Goal: Task Accomplishment & Management: Complete application form

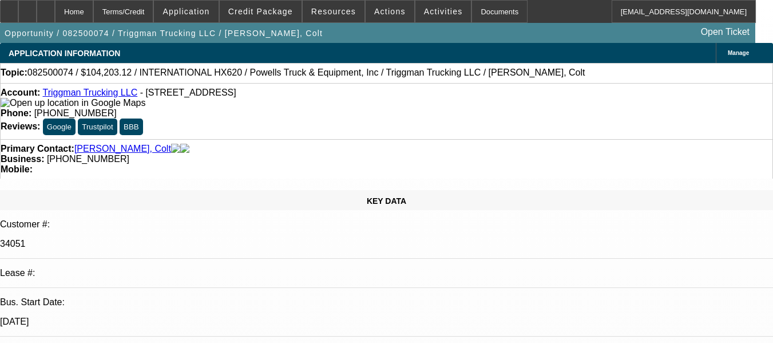
select select "0"
select select "2"
select select "0.1"
select select "4"
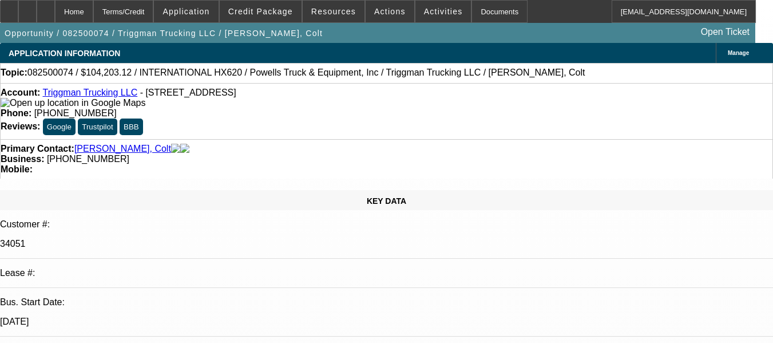
select select "0"
select select "2"
select select "0.1"
select select "4"
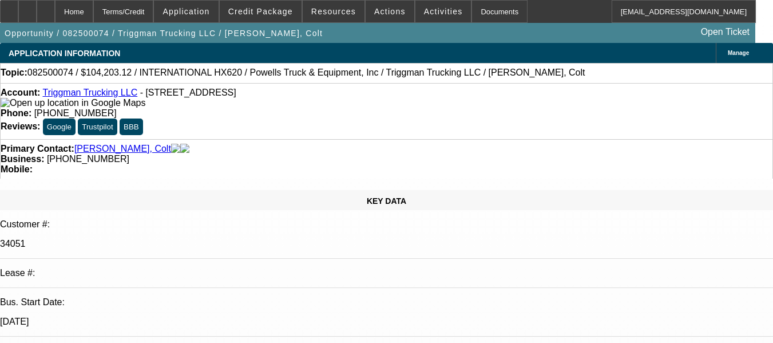
select select "0"
select select "2"
select select "0.1"
select select "4"
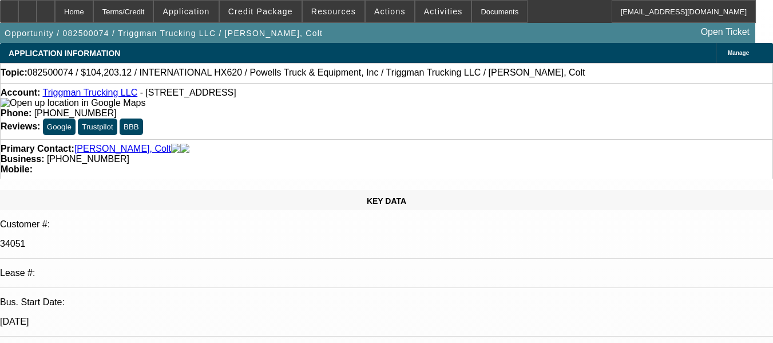
select select "0"
select select "2"
select select "0.1"
select select "4"
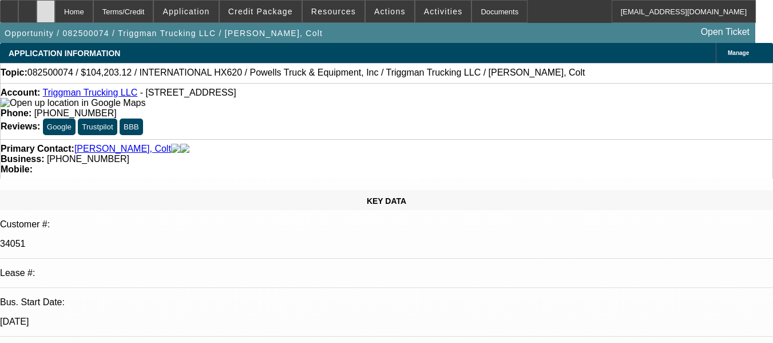
click at [55, 21] on div at bounding box center [46, 11] width 18 height 23
select select "0"
select select "2"
select select "0.1"
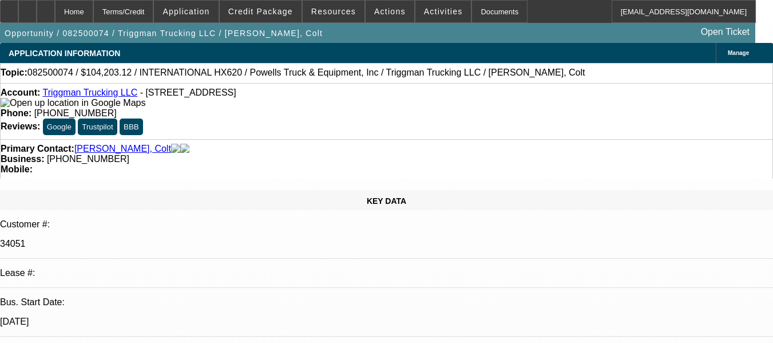
select select "4"
select select "0"
select select "2"
select select "0.1"
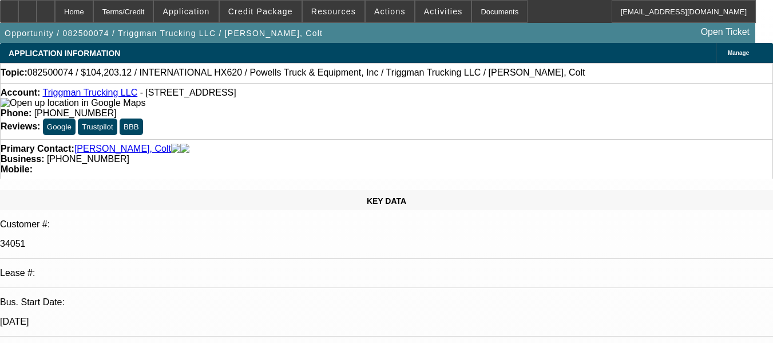
select select "4"
select select "0"
select select "2"
select select "0.1"
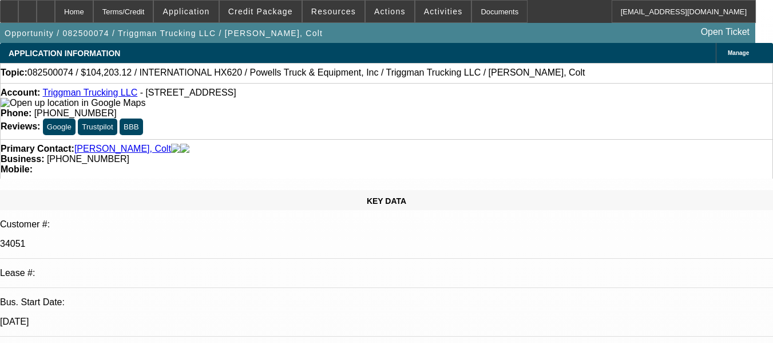
select select "4"
select select "0"
select select "2"
select select "0.1"
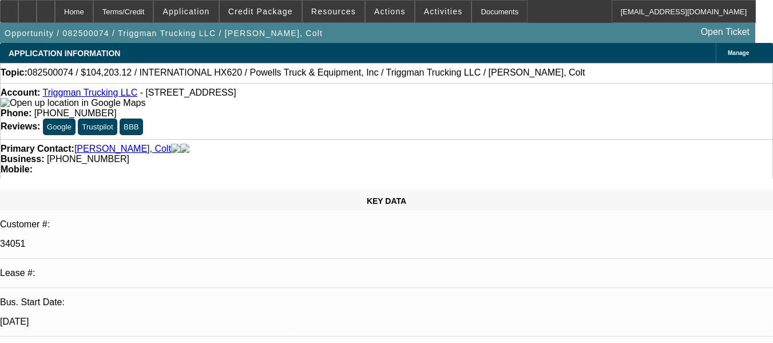
select select "4"
click at [9, 7] on icon at bounding box center [9, 7] width 0 height 0
click at [86, 108] on div "Account: Triggman Trucking LLC - 6252 N Dawnlight Cir, Orient, OH 43146" at bounding box center [387, 98] width 772 height 21
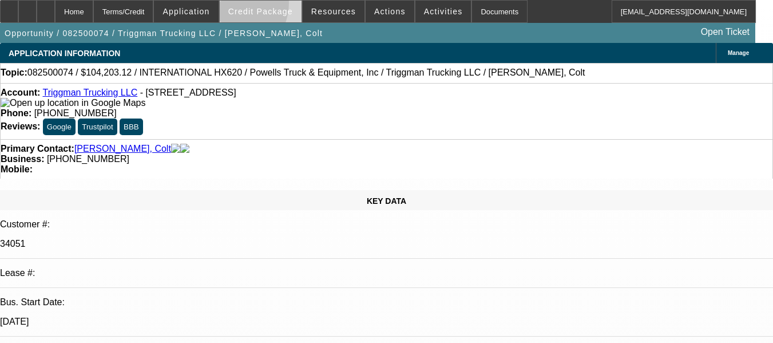
click at [248, 6] on span at bounding box center [261, 11] width 82 height 27
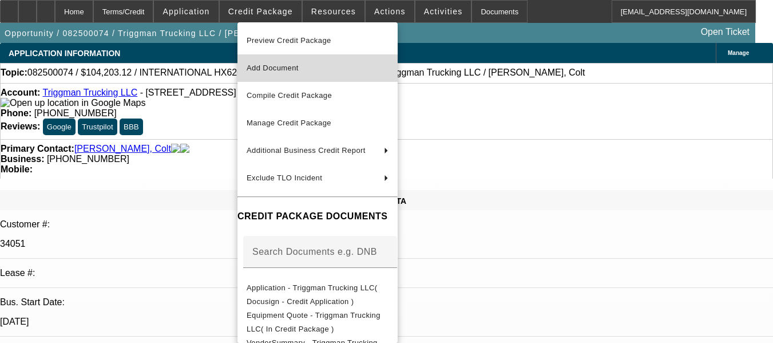
click at [260, 63] on span "Add Document" at bounding box center [318, 68] width 142 height 14
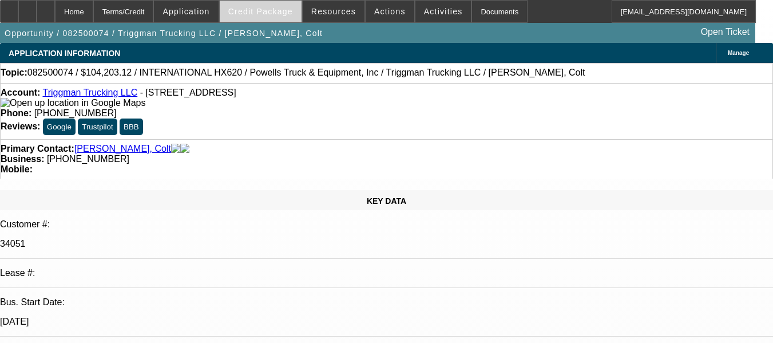
click at [290, 13] on span "Credit Package" at bounding box center [260, 11] width 65 height 9
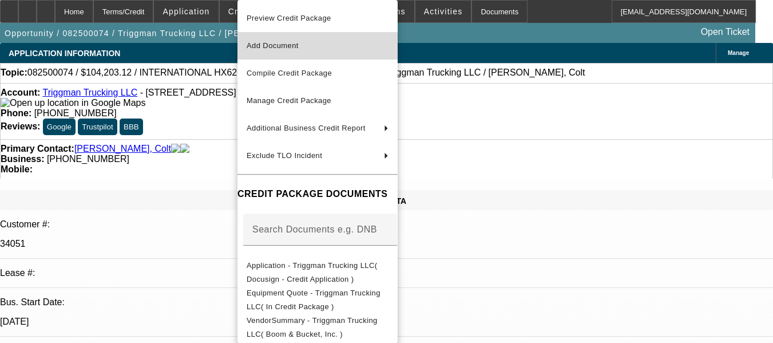
click at [291, 45] on span "Add Document" at bounding box center [273, 45] width 52 height 9
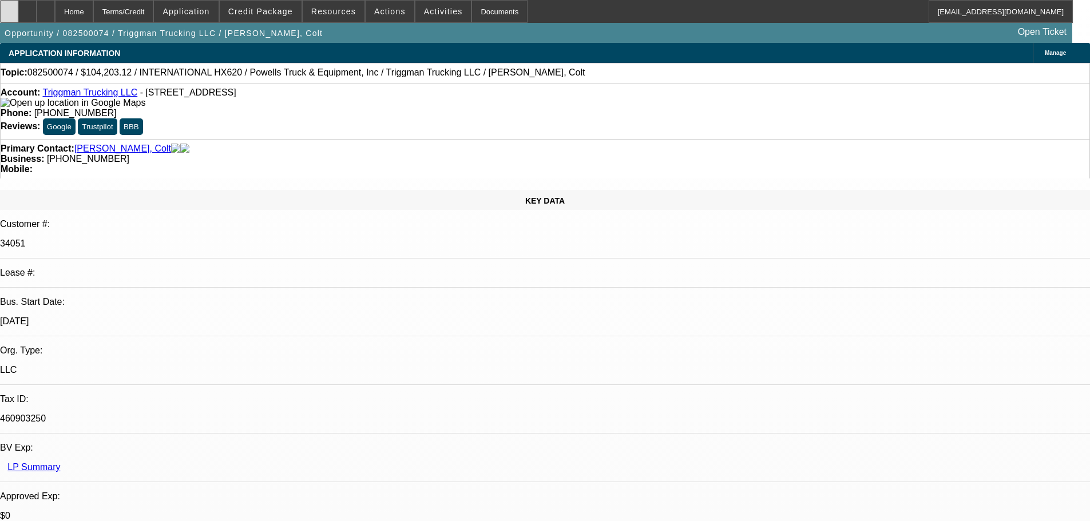
click at [18, 7] on div at bounding box center [9, 11] width 18 height 23
click at [248, 12] on span "Credit Package" at bounding box center [260, 11] width 65 height 9
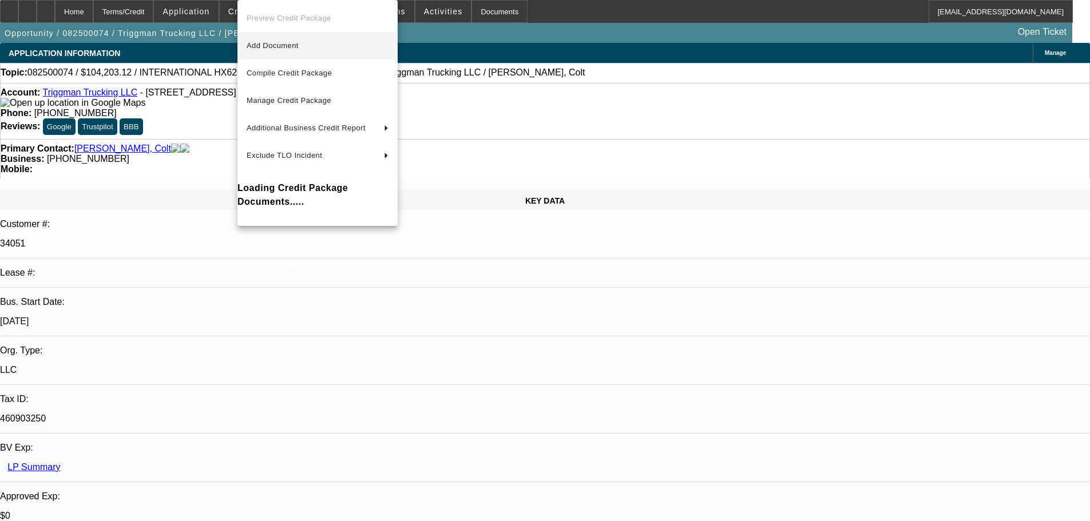
click at [289, 47] on span "Add Document" at bounding box center [273, 45] width 52 height 9
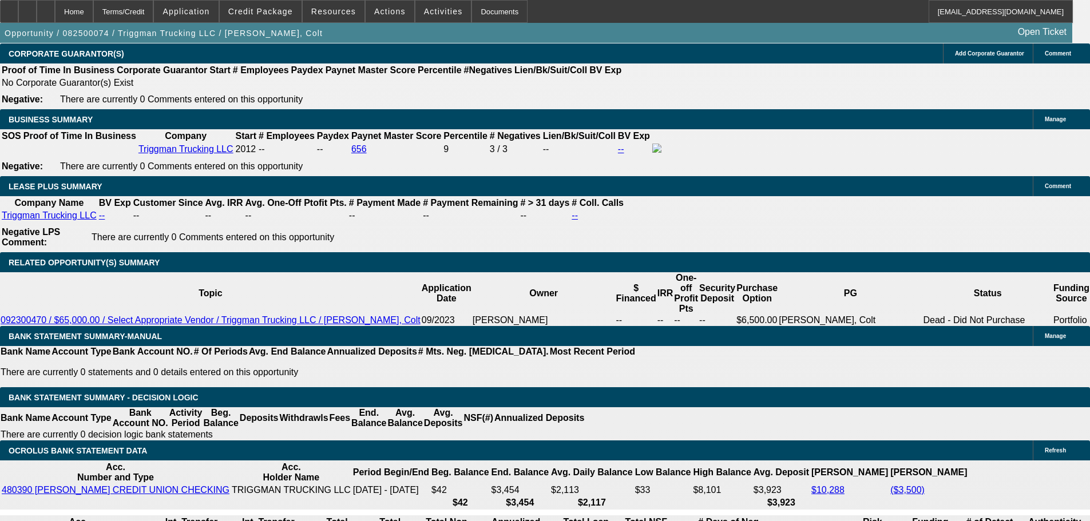
scroll to position [1946, 0]
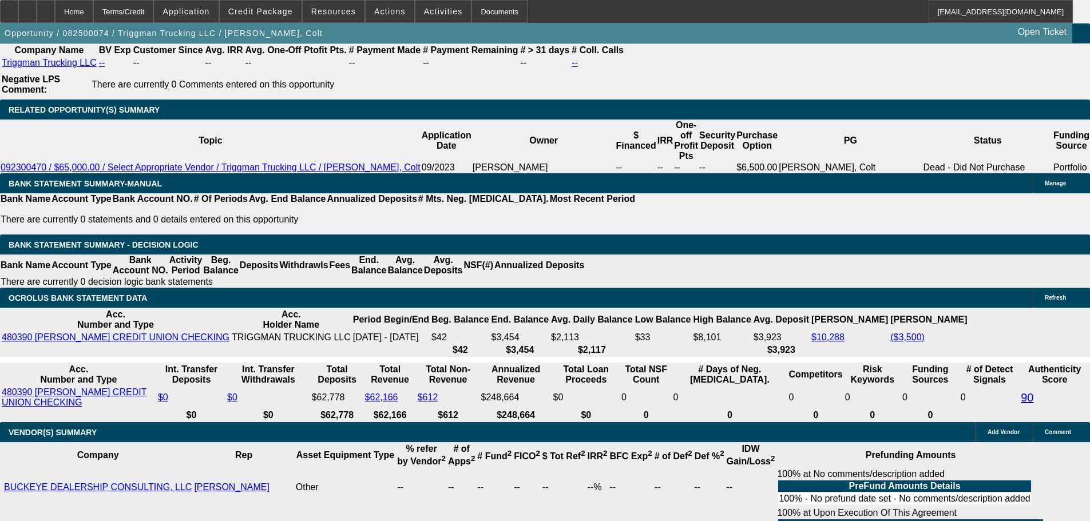
type input "2424"
type input "UNKNOWN"
type input "14"
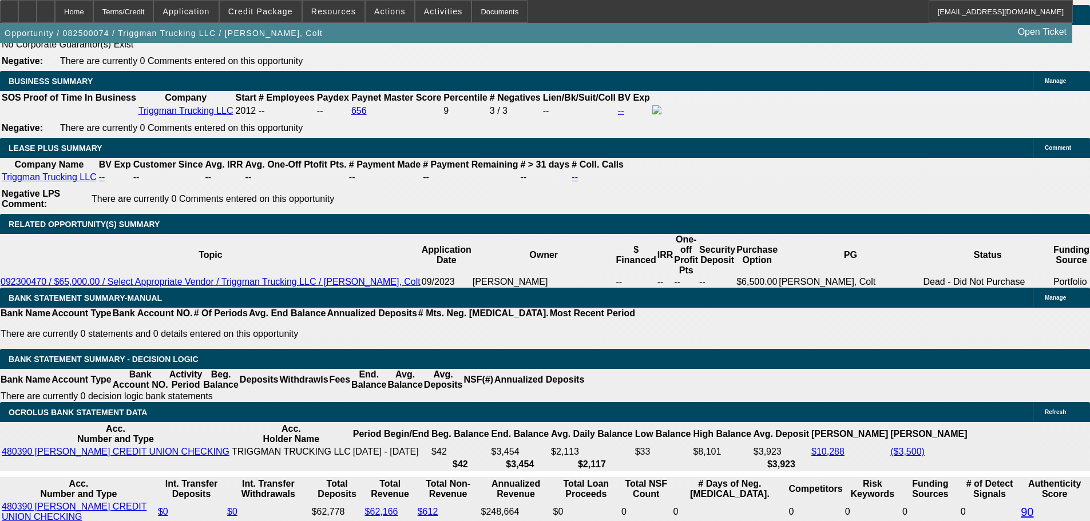
type input "$2,424.00"
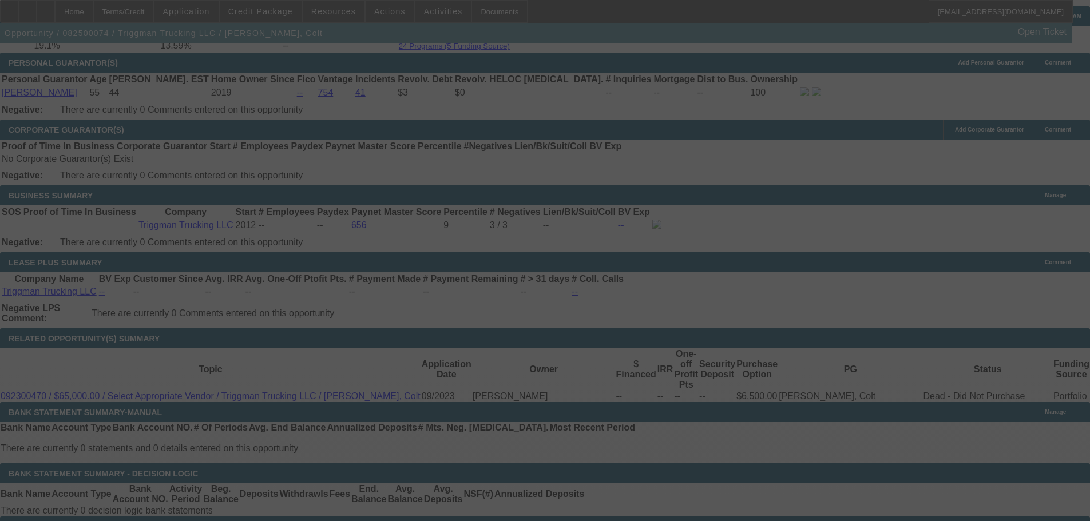
select select "0"
select select "2"
select select "0.1"
select select "4"
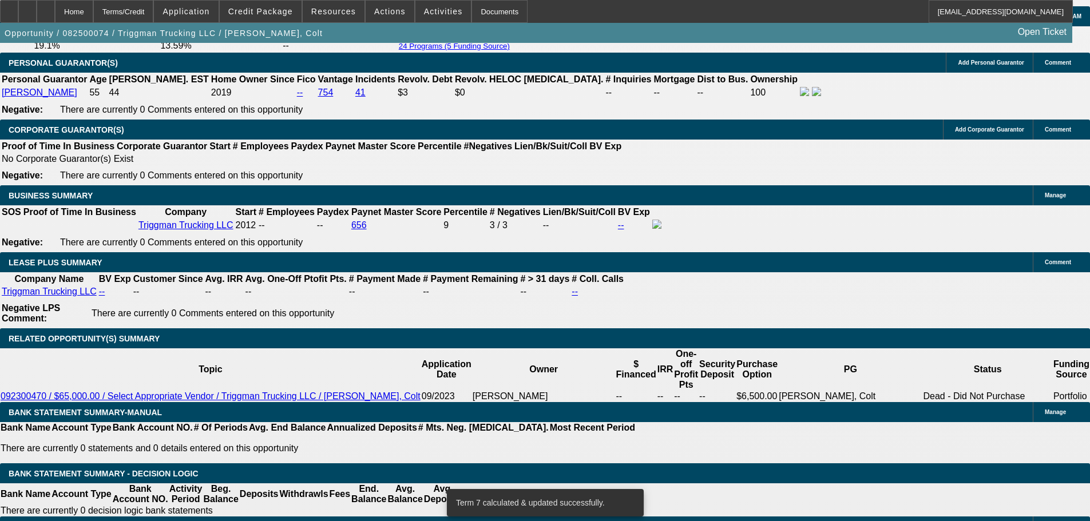
click at [268, 8] on span "Credit Package" at bounding box center [260, 11] width 65 height 9
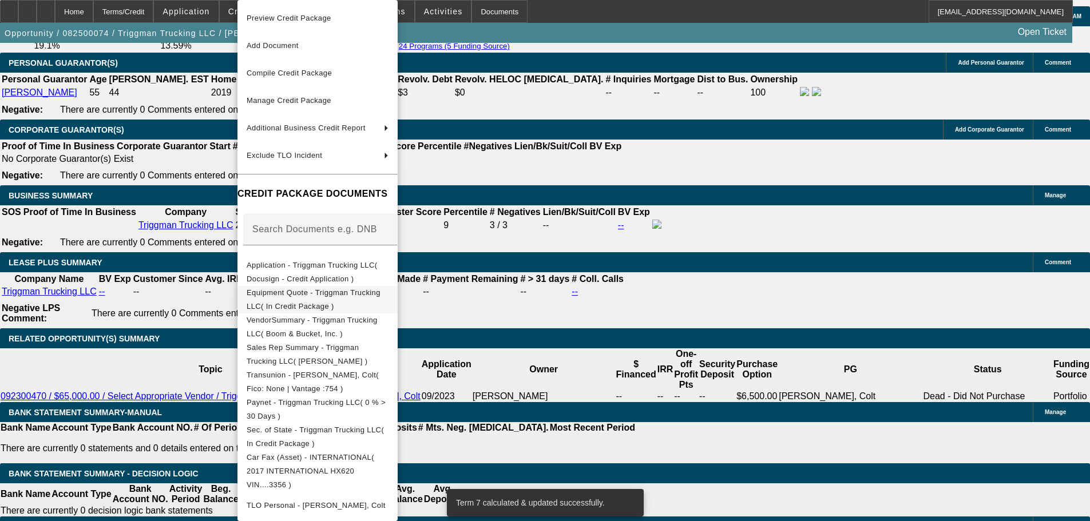
click at [290, 298] on span "Equipment Quote - Triggman Trucking LLC( In Credit Package )" at bounding box center [314, 299] width 134 height 22
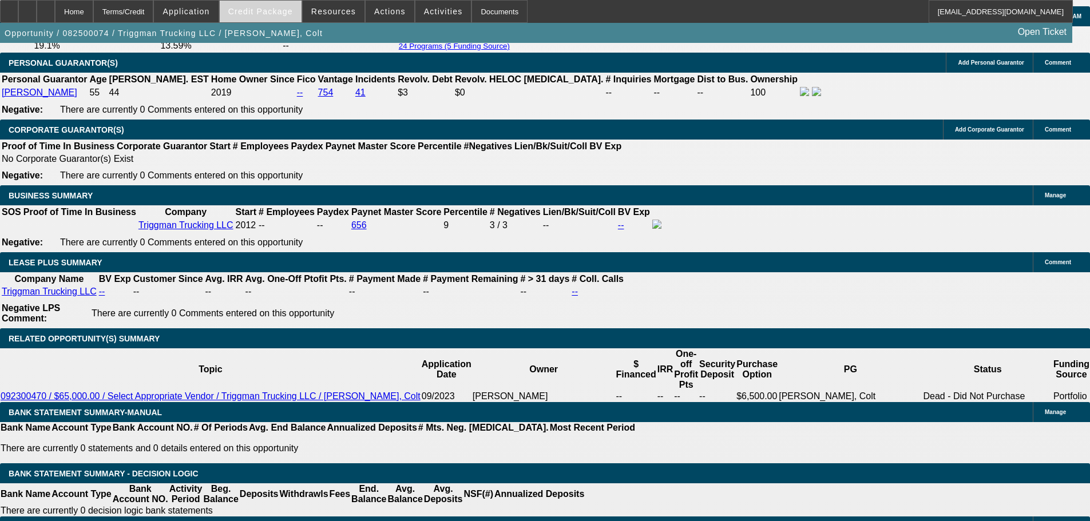
click at [271, 14] on span "Credit Package" at bounding box center [260, 11] width 65 height 9
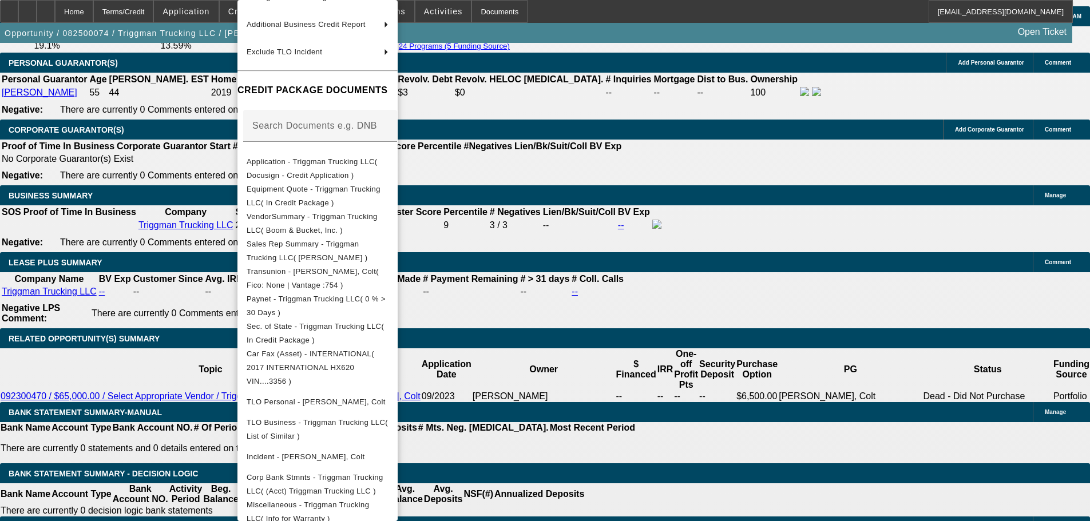
scroll to position [122, 0]
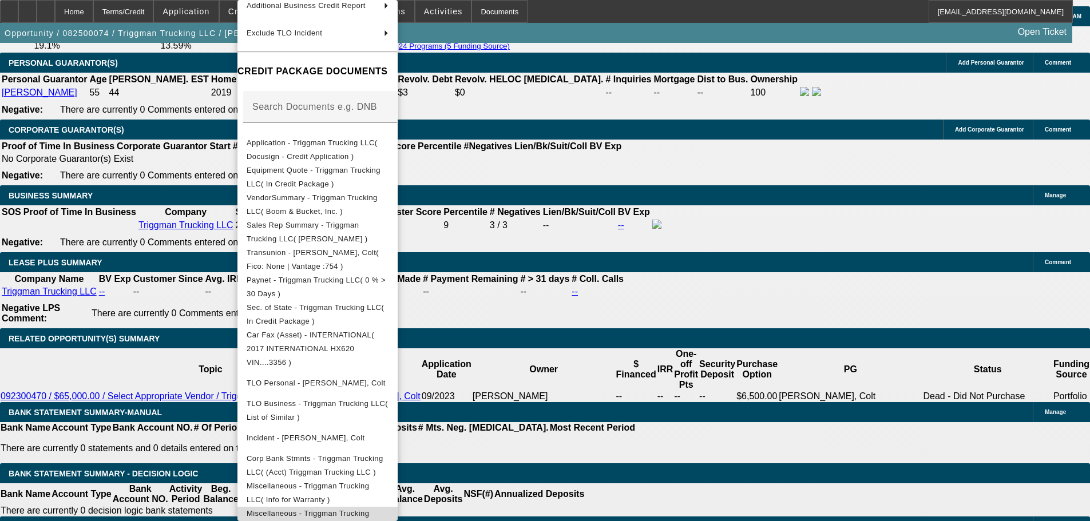
click at [316, 342] on span "Miscellaneous - Triggman Trucking LLC( Equipment Lease Approval )" at bounding box center [308, 520] width 122 height 22
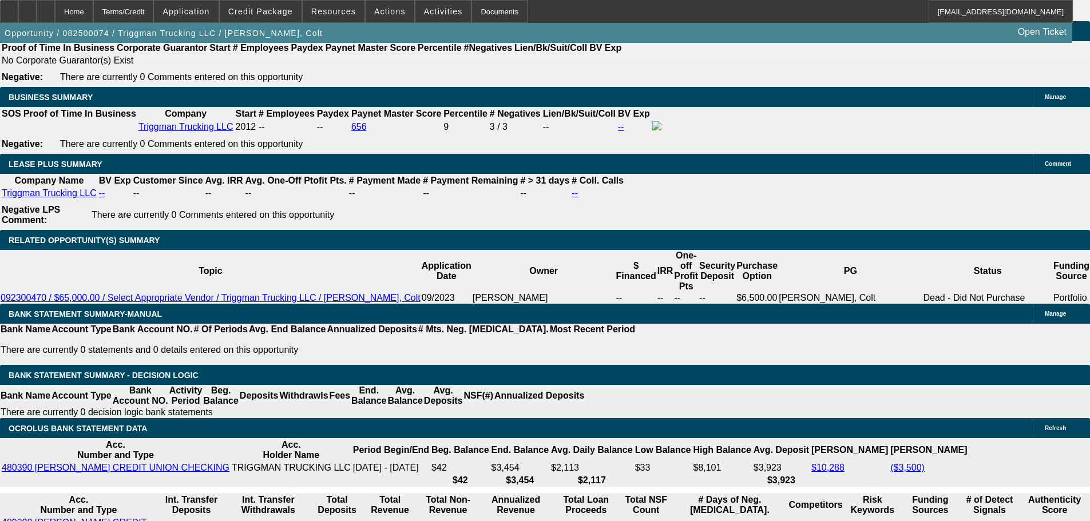
scroll to position [1831, 0]
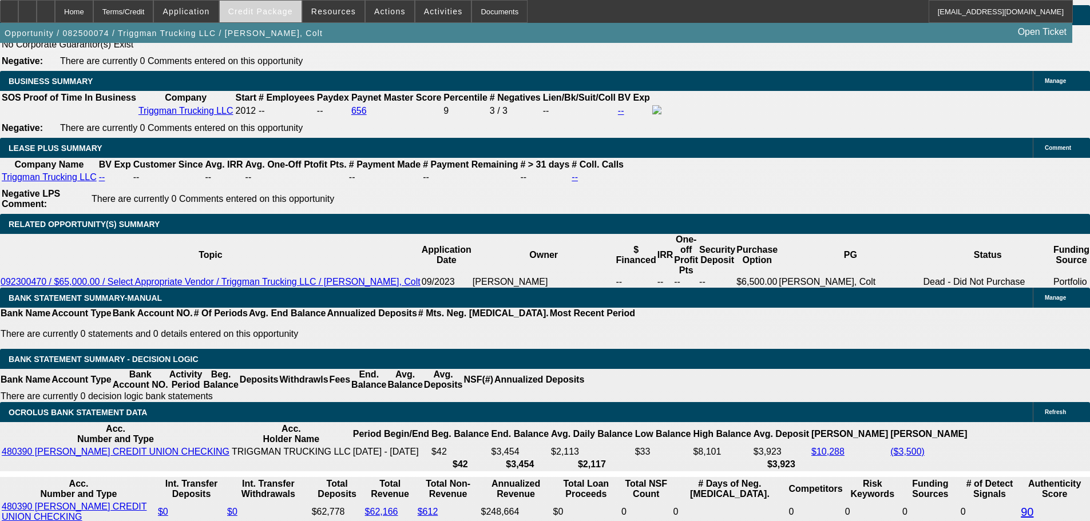
click at [258, 17] on span at bounding box center [261, 11] width 82 height 27
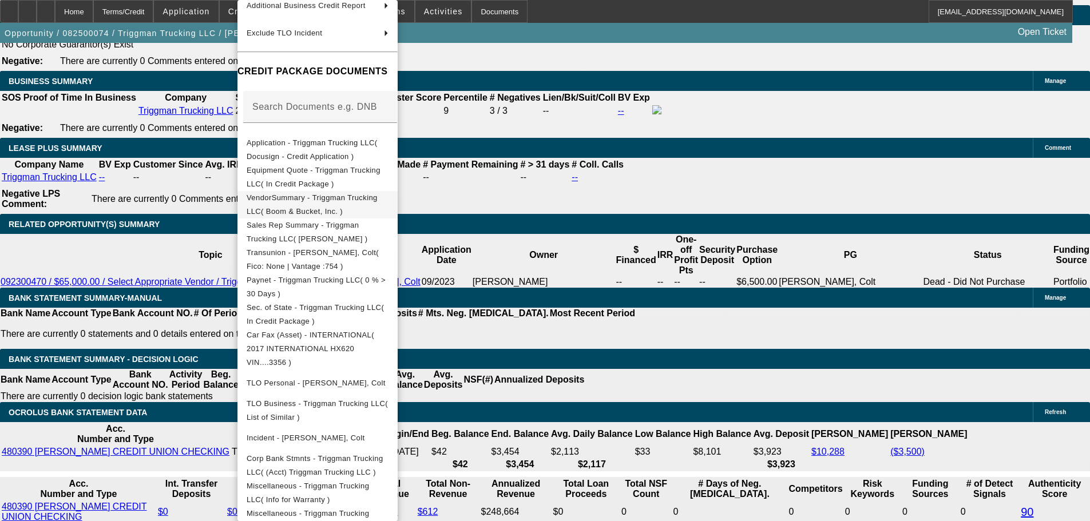
scroll to position [0, 0]
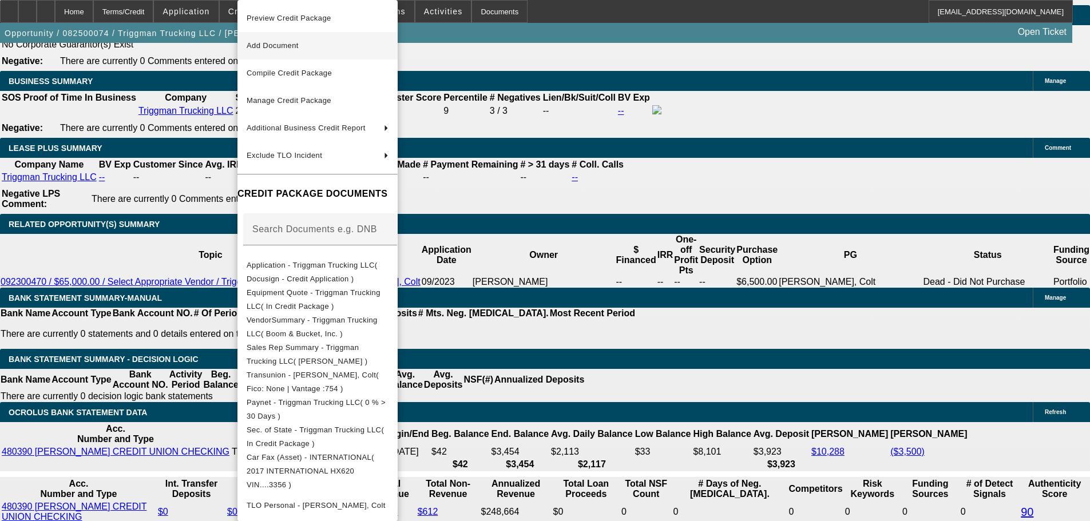
click at [299, 37] on button "Add Document" at bounding box center [317, 45] width 160 height 27
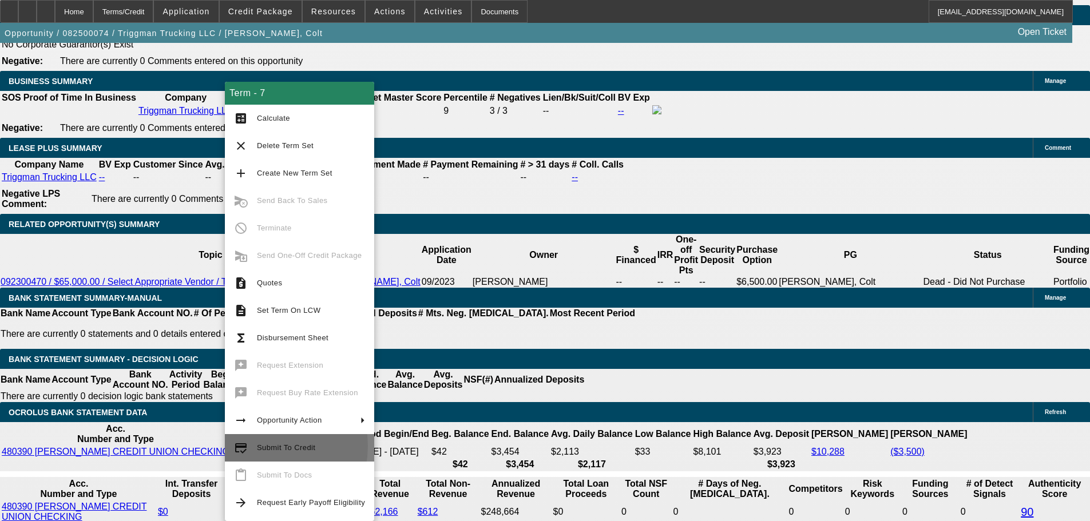
click at [263, 342] on span "Submit To Credit" at bounding box center [286, 447] width 58 height 9
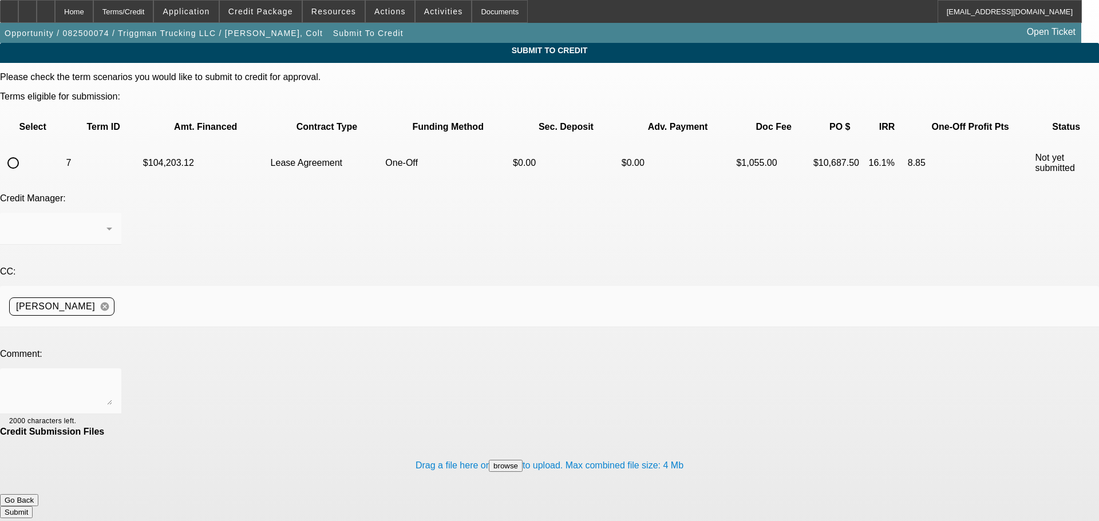
click at [25, 152] on input "radio" at bounding box center [13, 163] width 23 height 23
radio input "true"
click at [112, 342] on textarea at bounding box center [60, 391] width 103 height 27
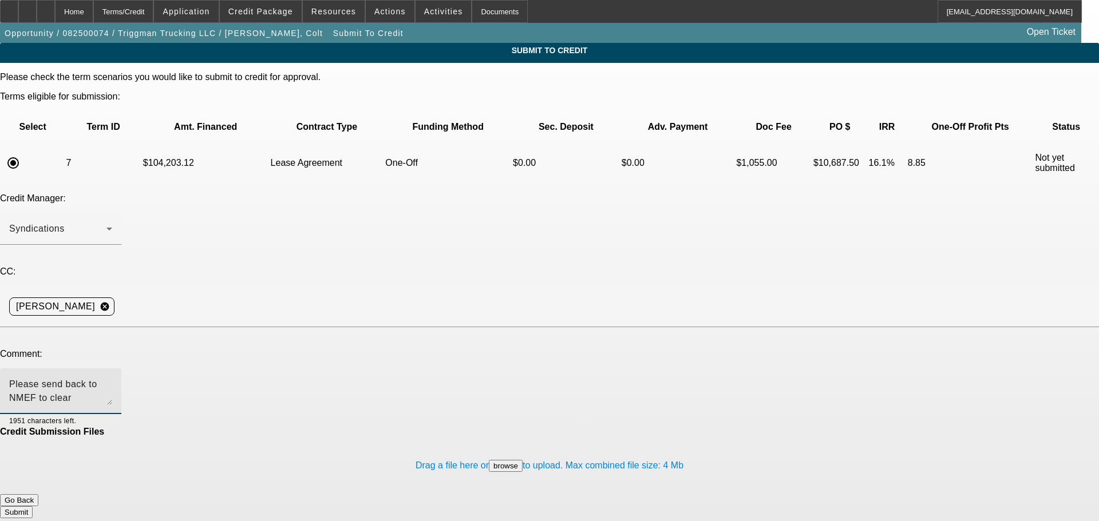
click at [112, 342] on textarea "Please send back to NMEF to clear contingencies." at bounding box center [60, 391] width 103 height 27
type textarea "Please send back to NMEF to clear contingencies. I have POP in. I also have the…"
click at [33, 342] on button "Submit" at bounding box center [16, 512] width 33 height 12
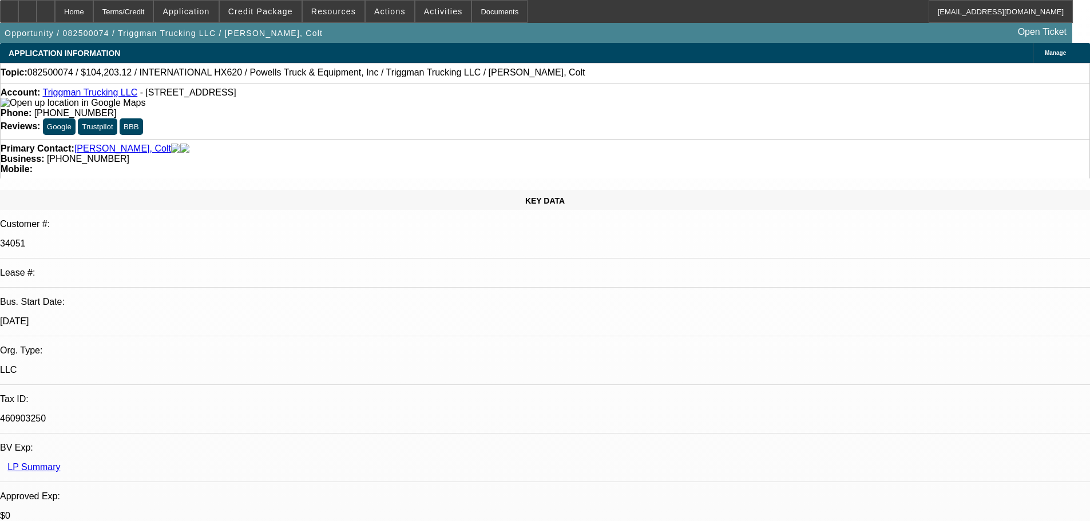
select select "0"
select select "2"
select select "0.1"
select select "4"
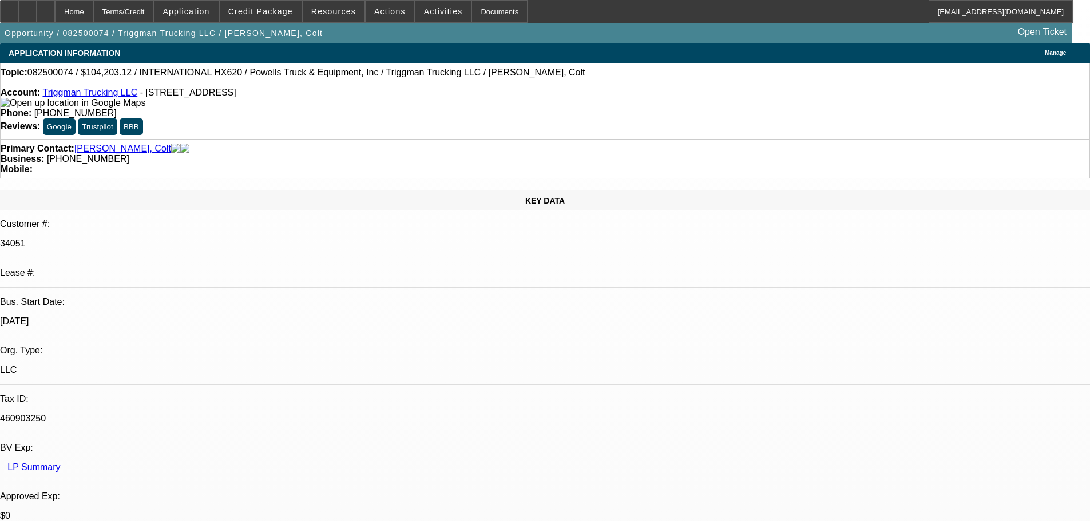
select select "0"
select select "2"
select select "0.1"
select select "4"
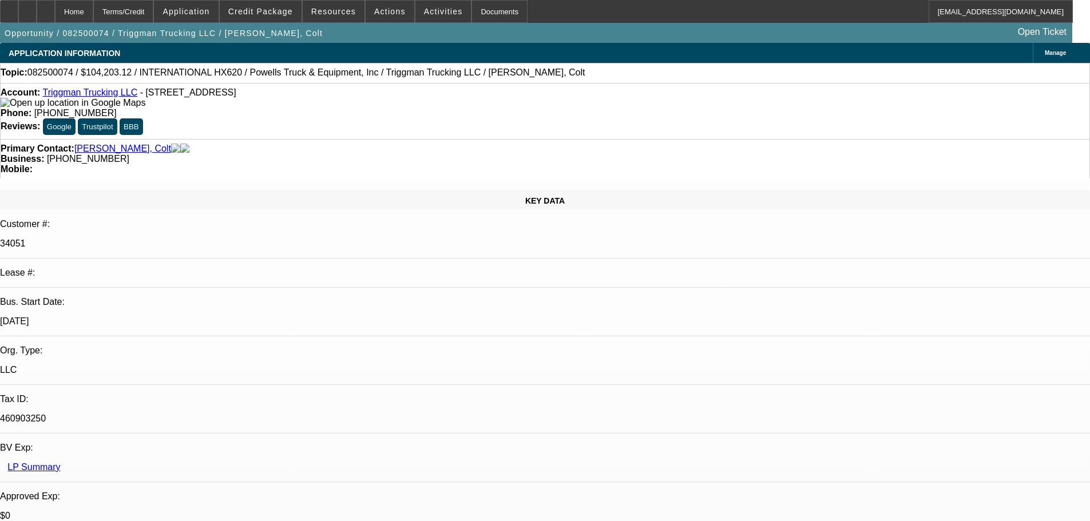
select select "0"
select select "2"
select select "0.1"
select select "4"
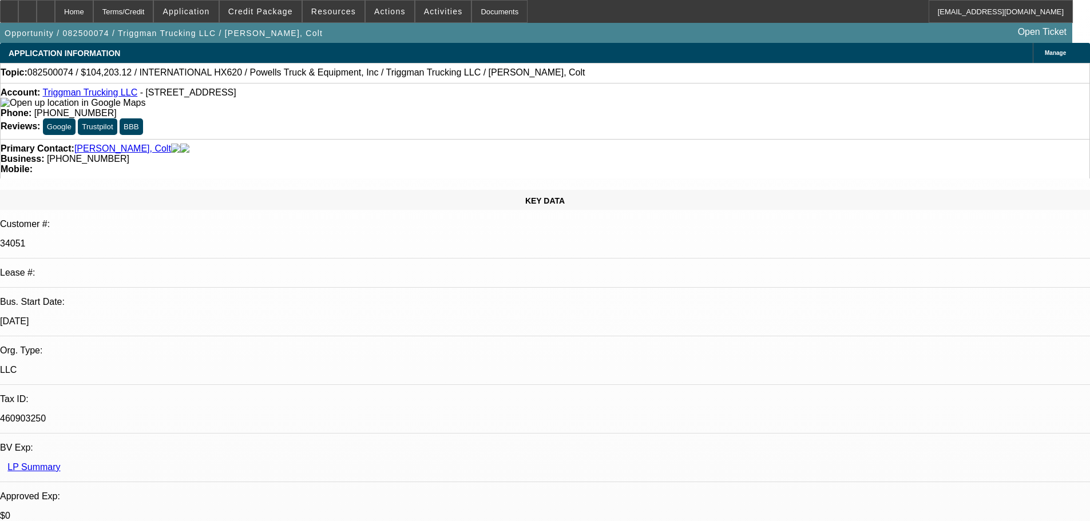
select select "0"
select select "2"
select select "0.1"
select select "4"
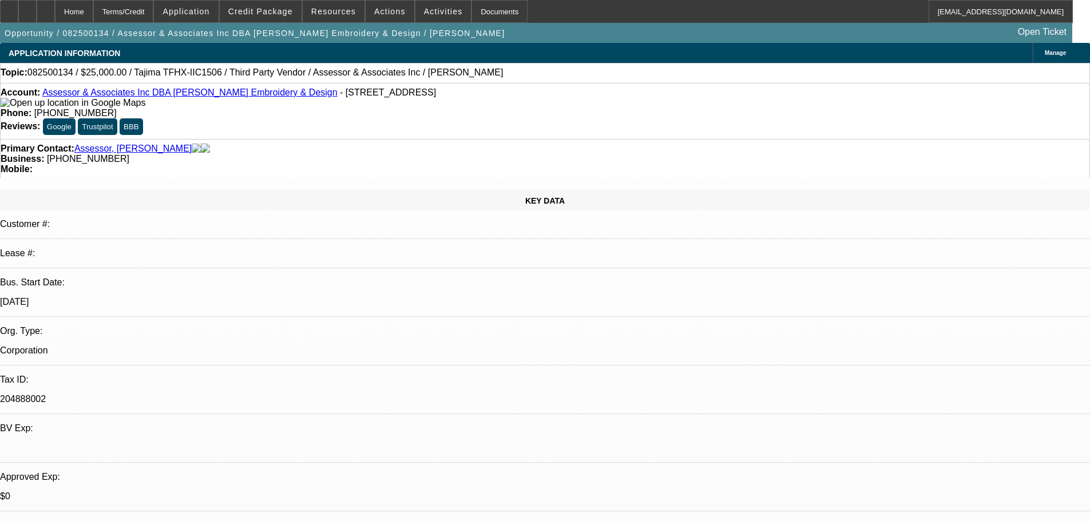
select select "0"
select select "2"
select select "0.1"
select select "4"
select select "0"
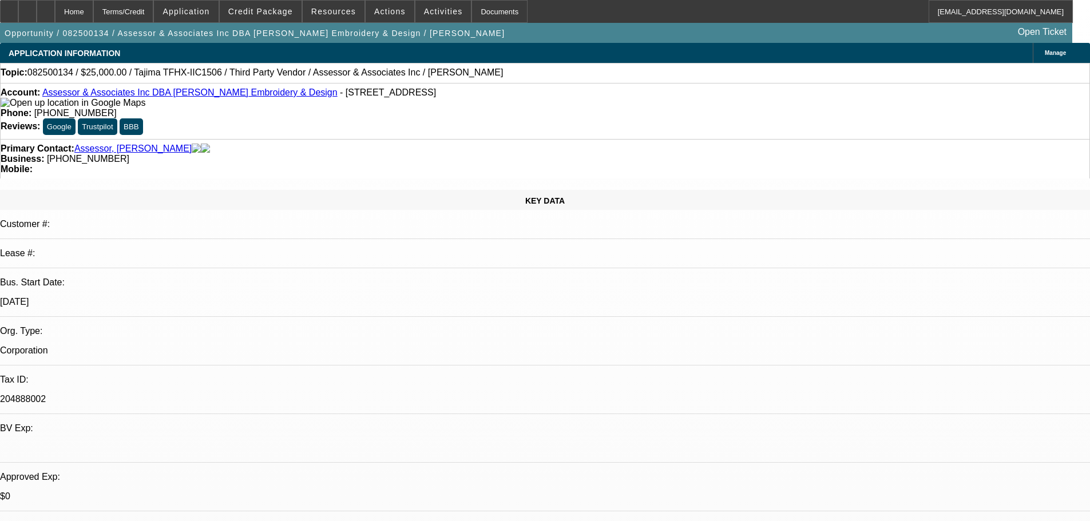
select select "0"
select select "2"
select select "0.1"
select select "4"
click at [9, 7] on div at bounding box center [9, 11] width 18 height 23
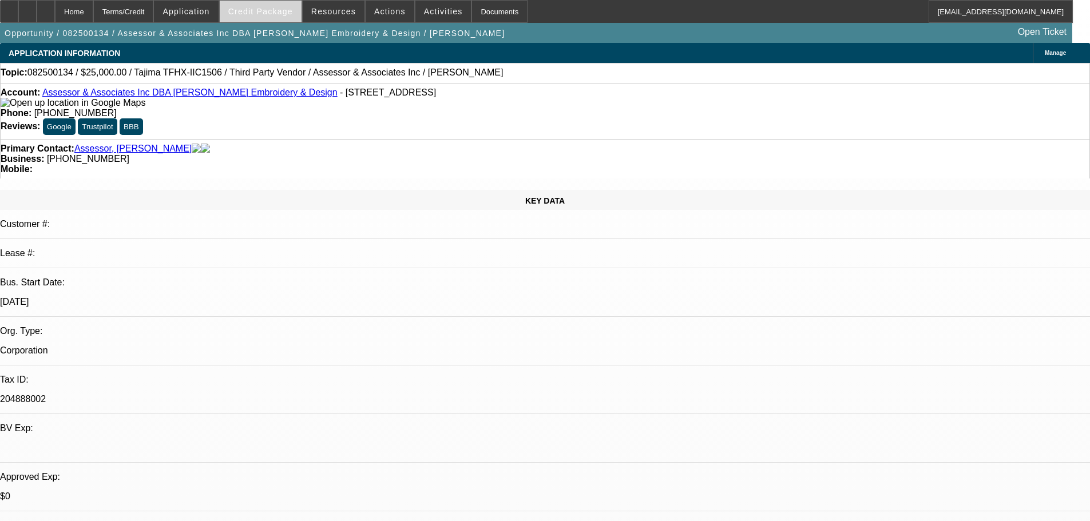
click at [251, 14] on span "Credit Package" at bounding box center [260, 11] width 65 height 9
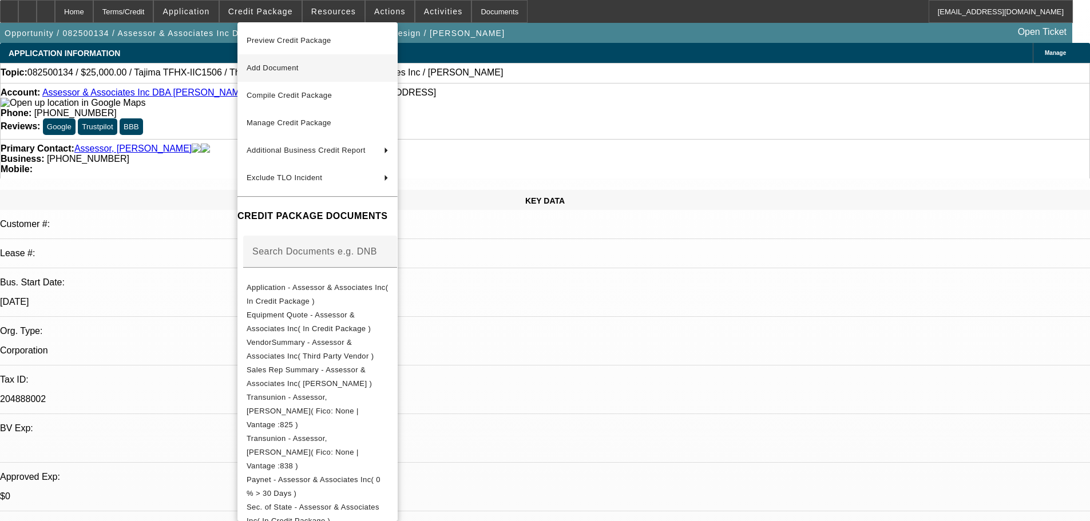
click at [262, 57] on button "Add Document" at bounding box center [317, 67] width 160 height 27
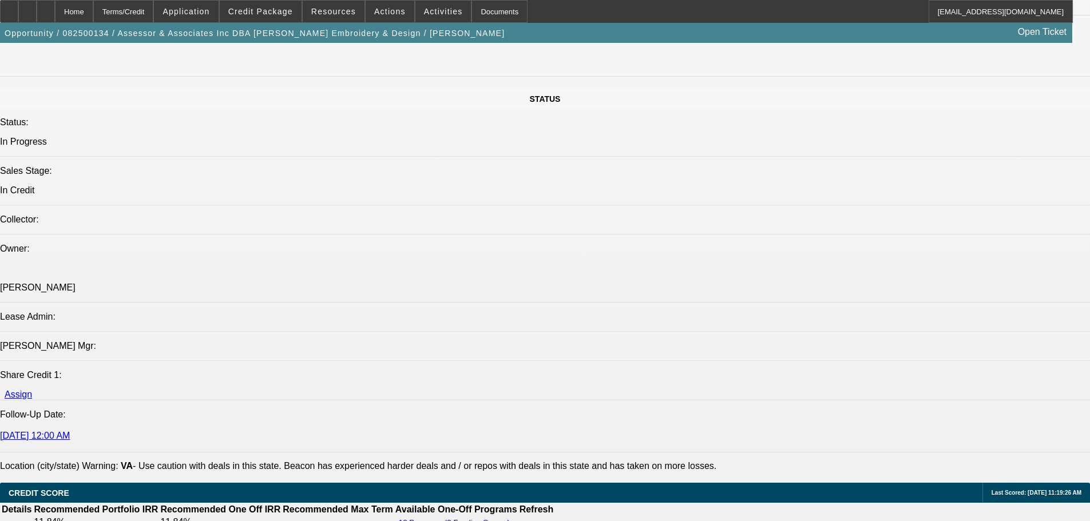
scroll to position [1659, 0]
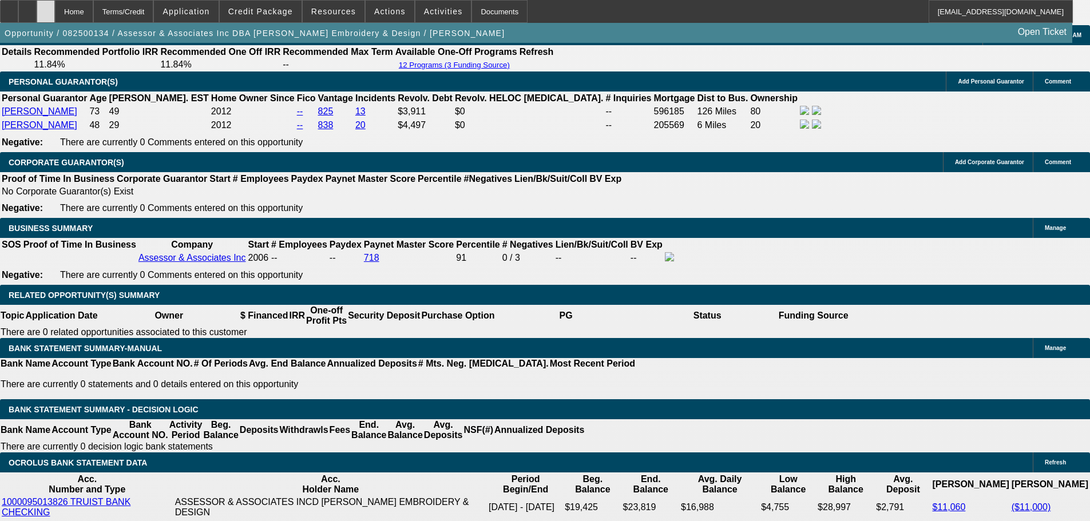
click at [55, 11] on div at bounding box center [46, 11] width 18 height 23
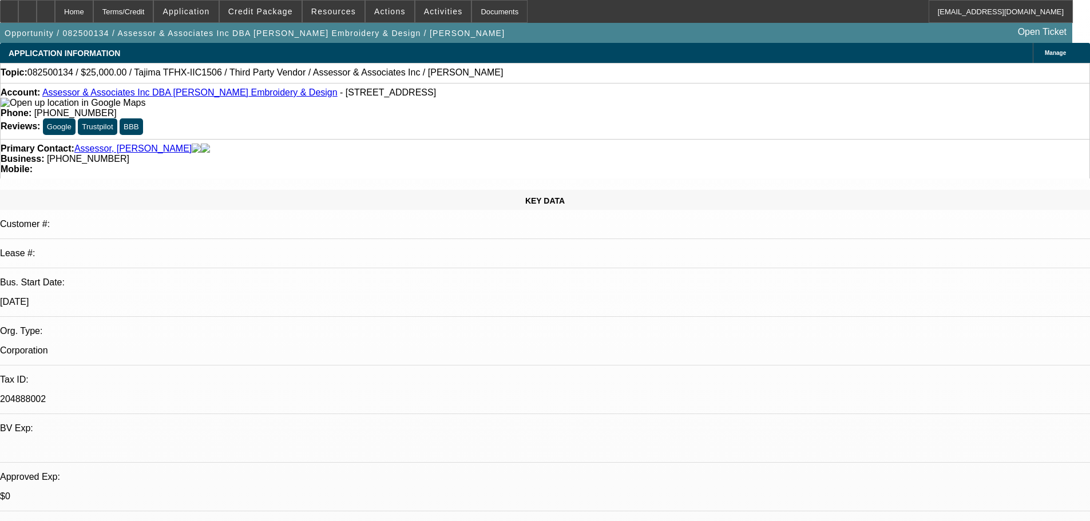
select select "0"
select select "2"
select select "0.1"
select select "4"
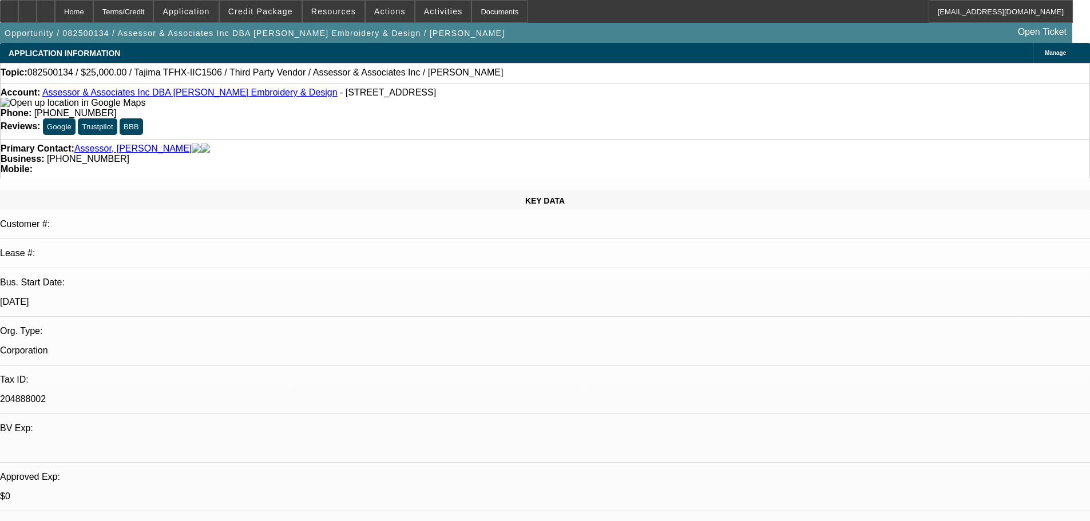
select select "0"
select select "2"
select select "0.1"
select select "4"
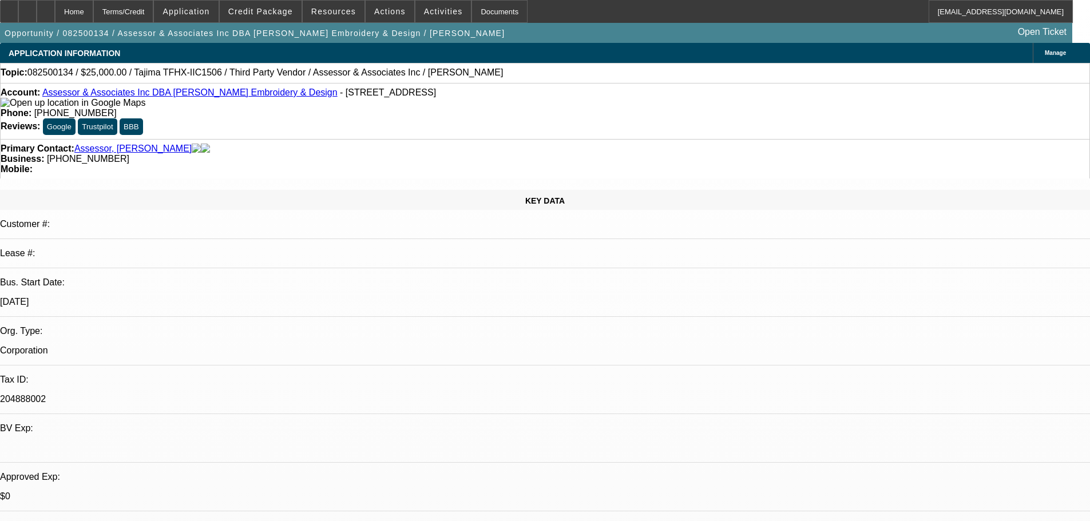
select select "0"
select select "2"
select select "0.1"
select select "4"
select select "0"
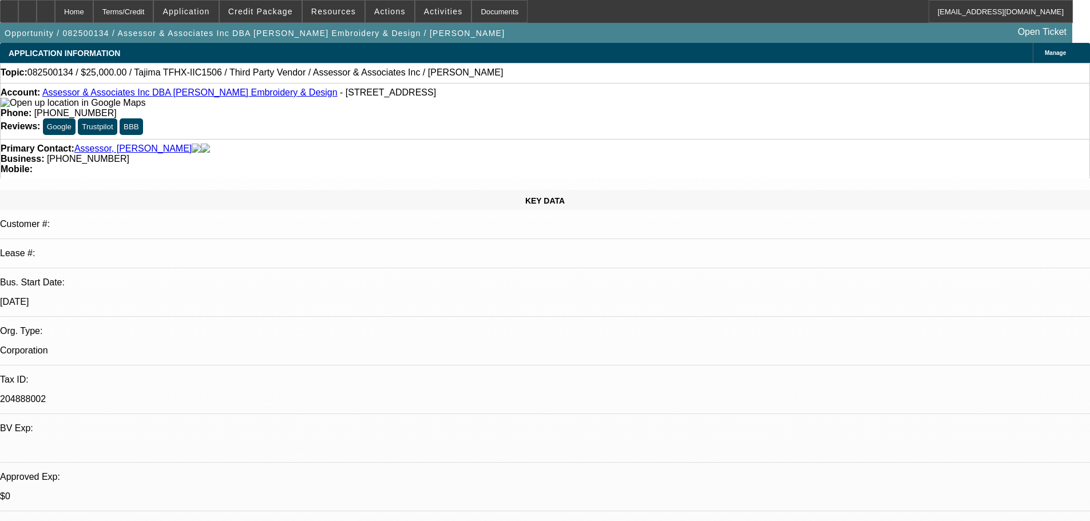
select select "0"
select select "2"
select select "0.1"
select select "4"
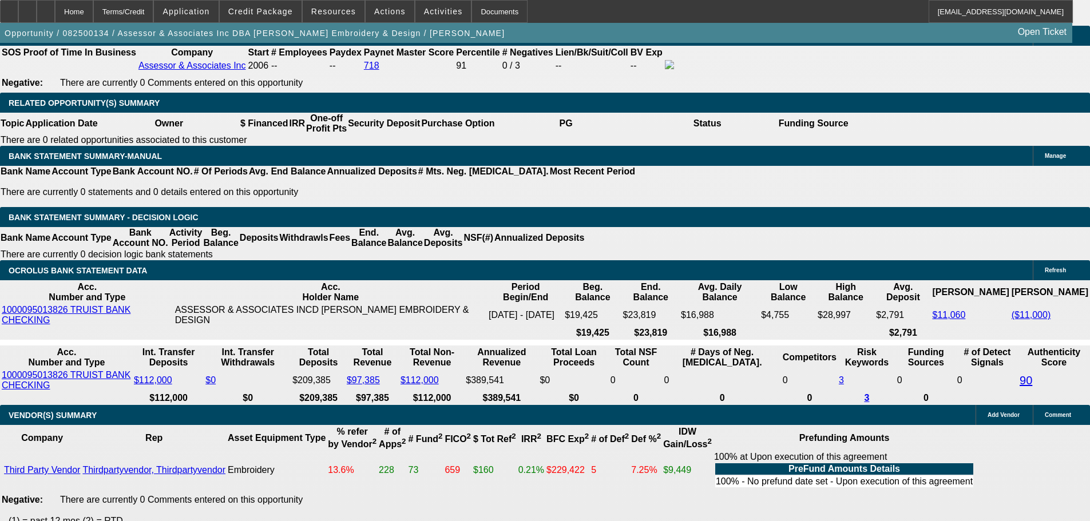
scroll to position [1545, 0]
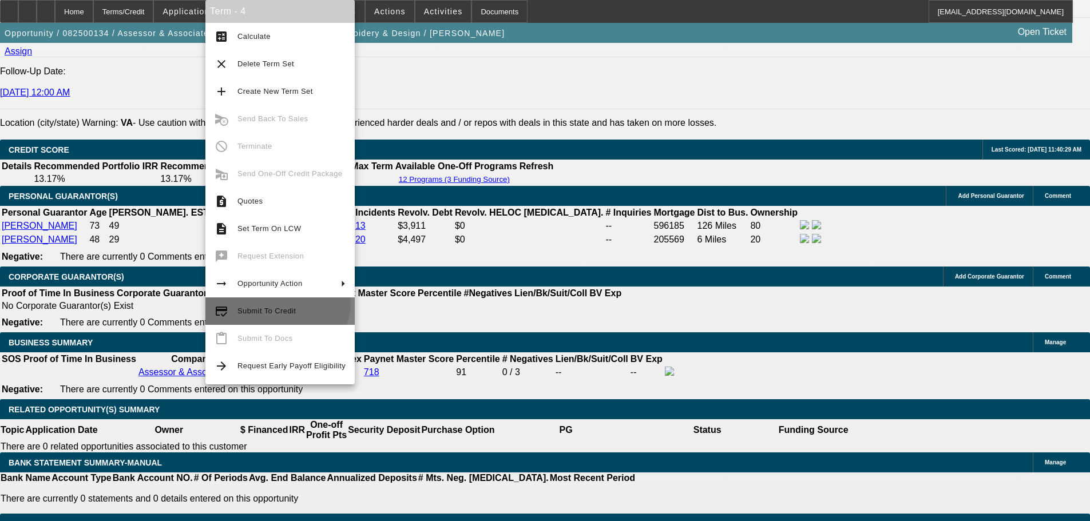
click at [270, 301] on button "credit_score Submit To Credit" at bounding box center [279, 311] width 149 height 27
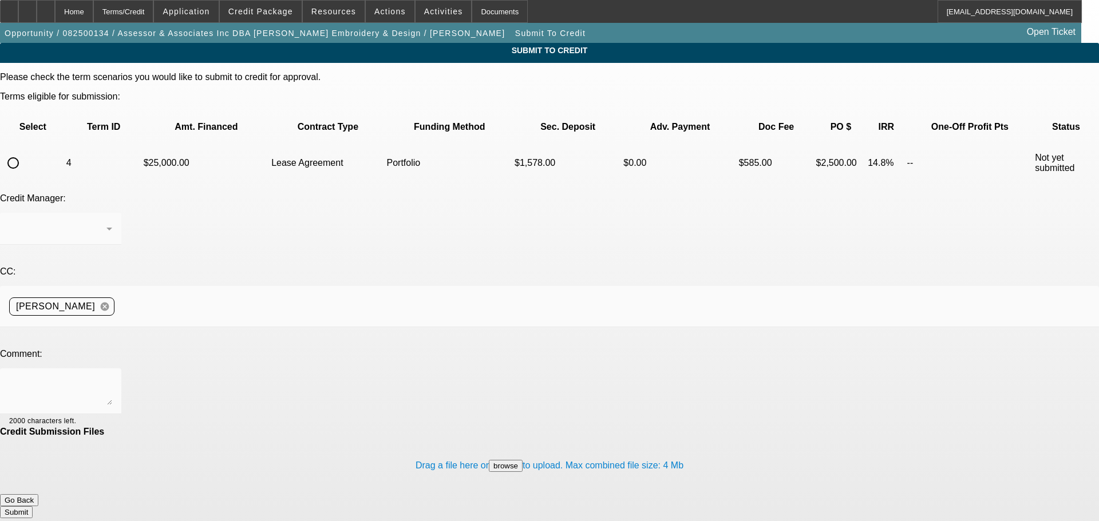
click at [25, 152] on input "radio" at bounding box center [13, 163] width 23 height 23
radio input "true"
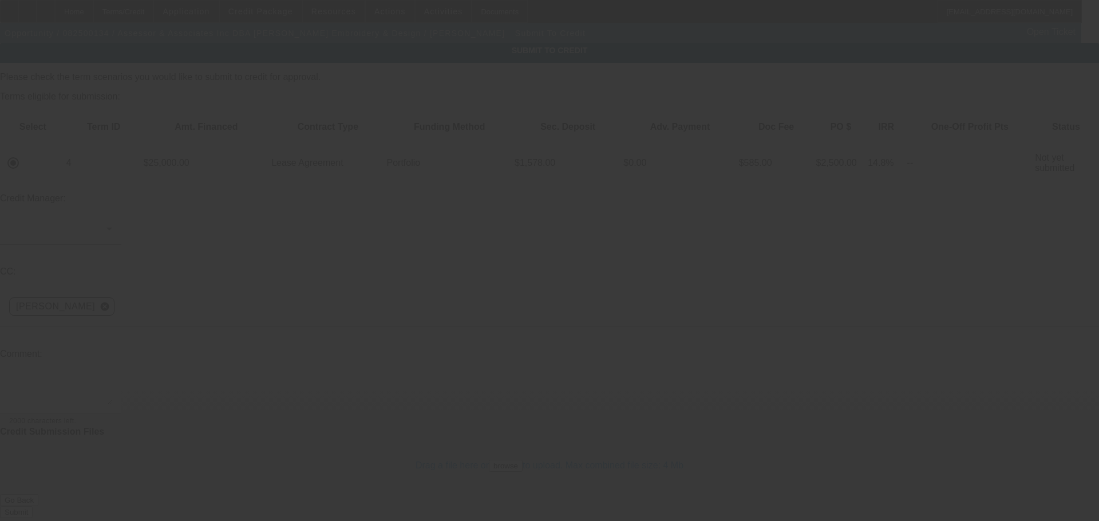
click at [186, 267] on div at bounding box center [549, 260] width 1099 height 521
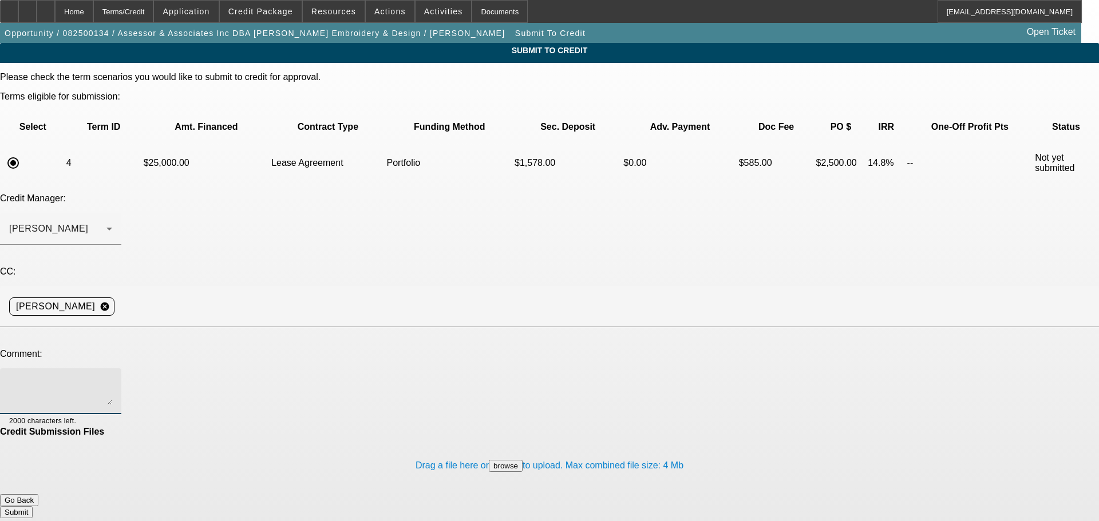
click at [112, 378] on textarea at bounding box center [60, 391] width 103 height 27
type textarea "Inputted more clear picture of serial plate. Not perfect but able to read. Than…"
click at [33, 506] on button "Submit" at bounding box center [16, 512] width 33 height 12
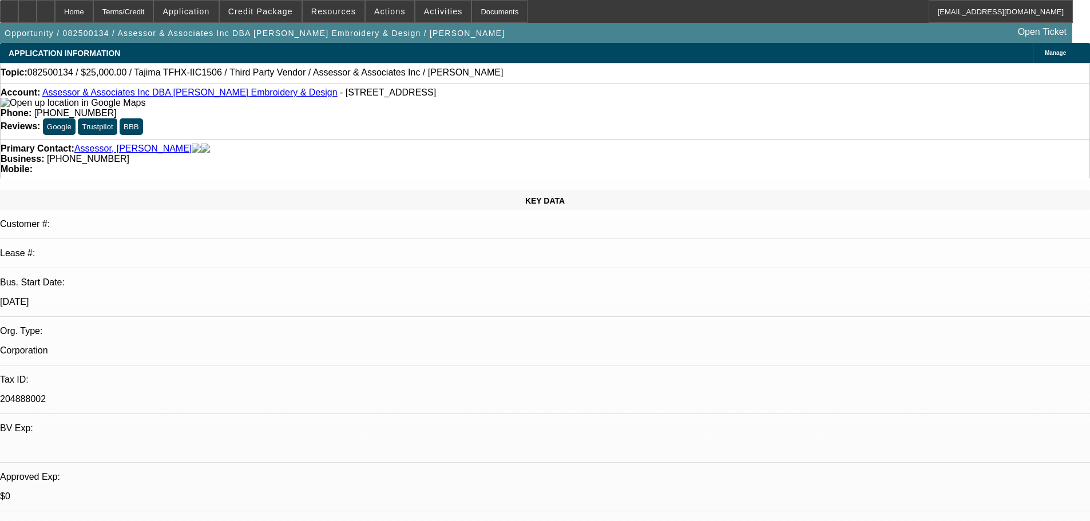
select select "0"
select select "2"
select select "0.1"
select select "4"
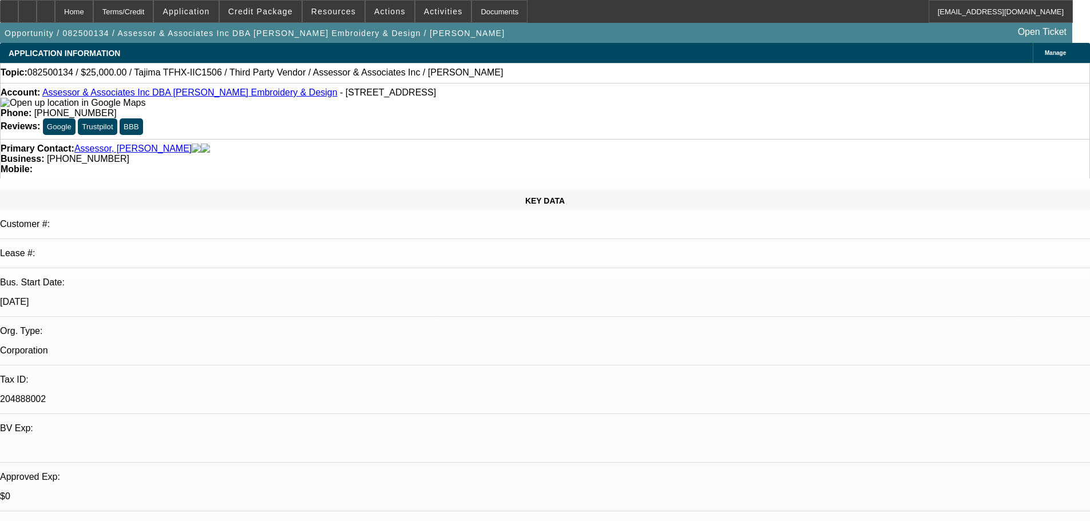
select select "0"
select select "2"
select select "0.1"
select select "4"
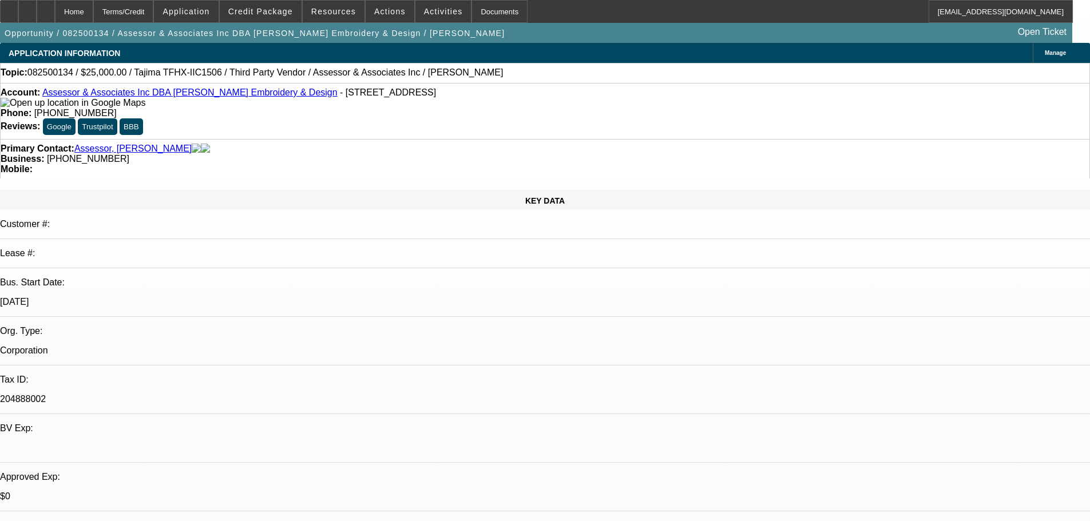
select select "0"
select select "2"
select select "0.1"
select select "4"
select select "0"
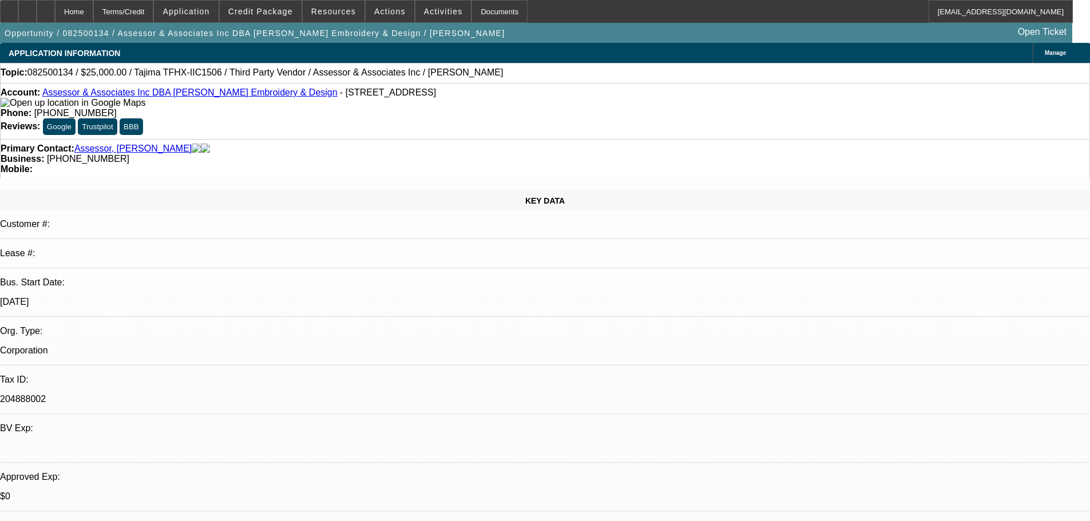
select select "0"
select select "2"
select select "0.1"
select select "4"
click at [560, 64] on div "Topic: 082500134 / $25,000.00 / Tajima TFHX-IIC1506 / Third Party Vendor / Asse…" at bounding box center [545, 73] width 1090 height 20
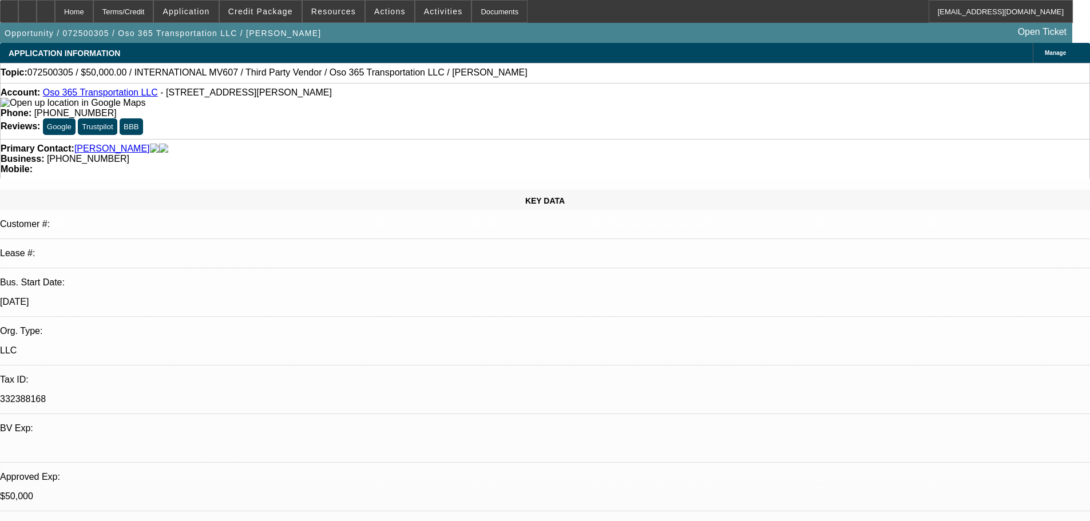
select select "0"
select select "2"
select select "0.1"
select select "4"
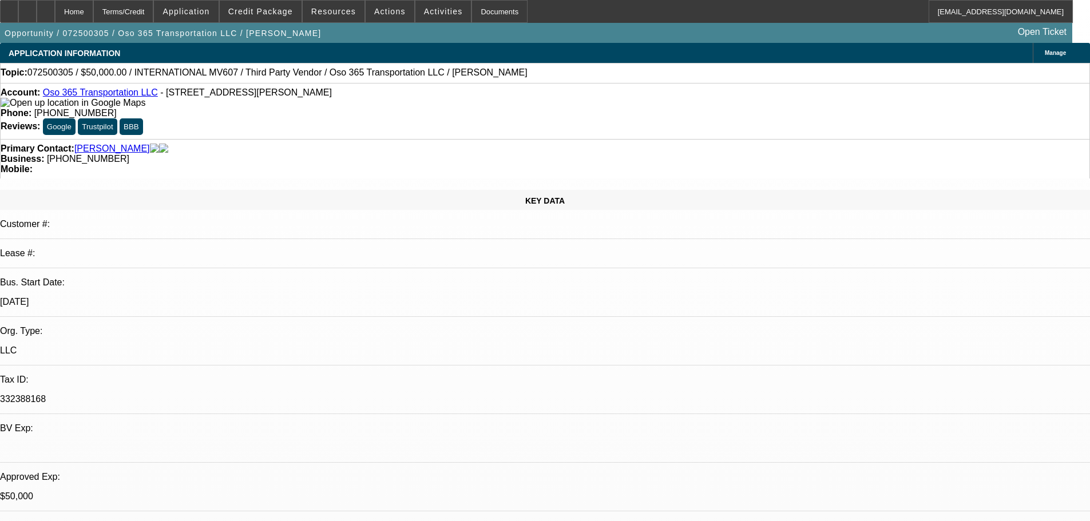
select select "0"
select select "2"
select select "0.1"
select select "4"
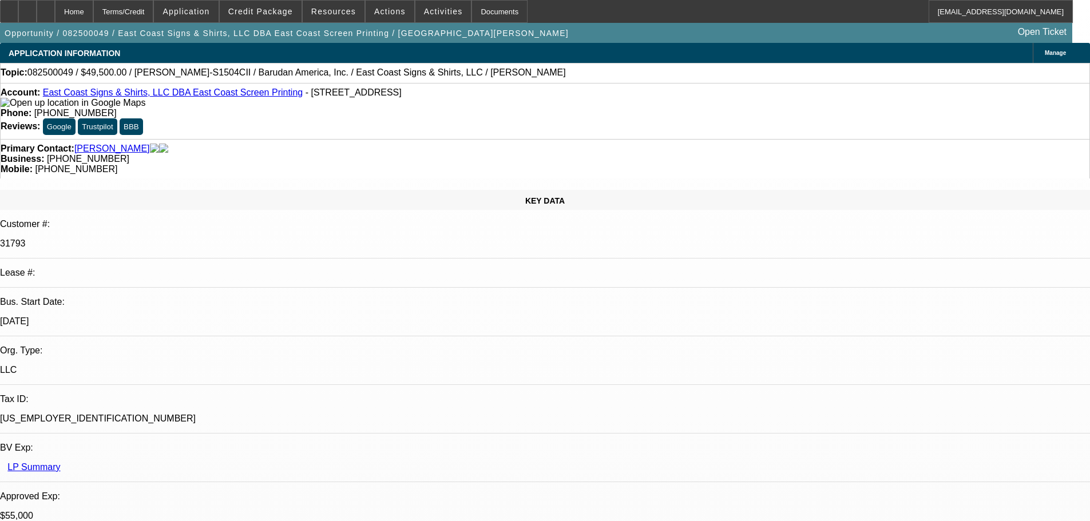
select select "0"
select select "2"
select select "0"
select select "6"
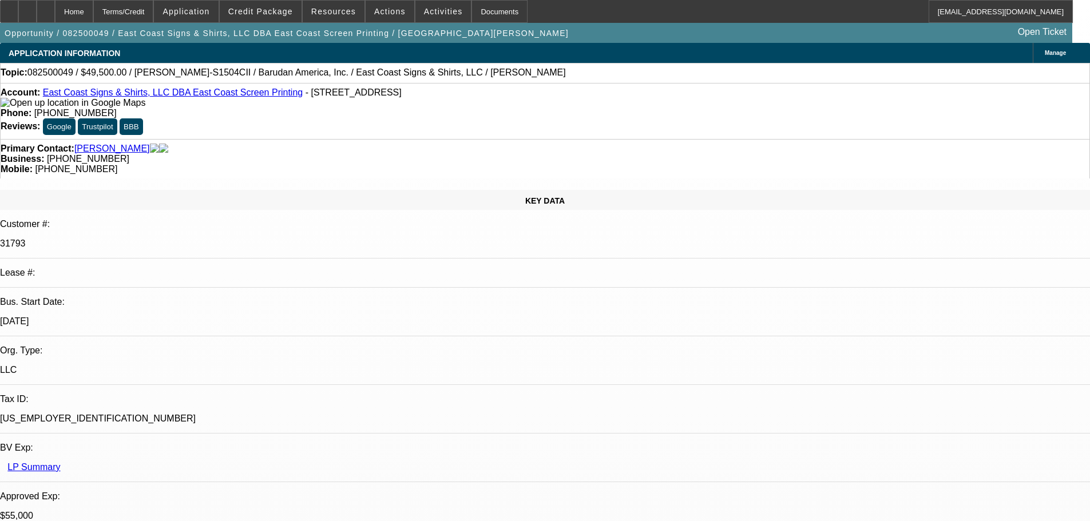
select select "0"
select select "2"
select select "0.1"
select select "4"
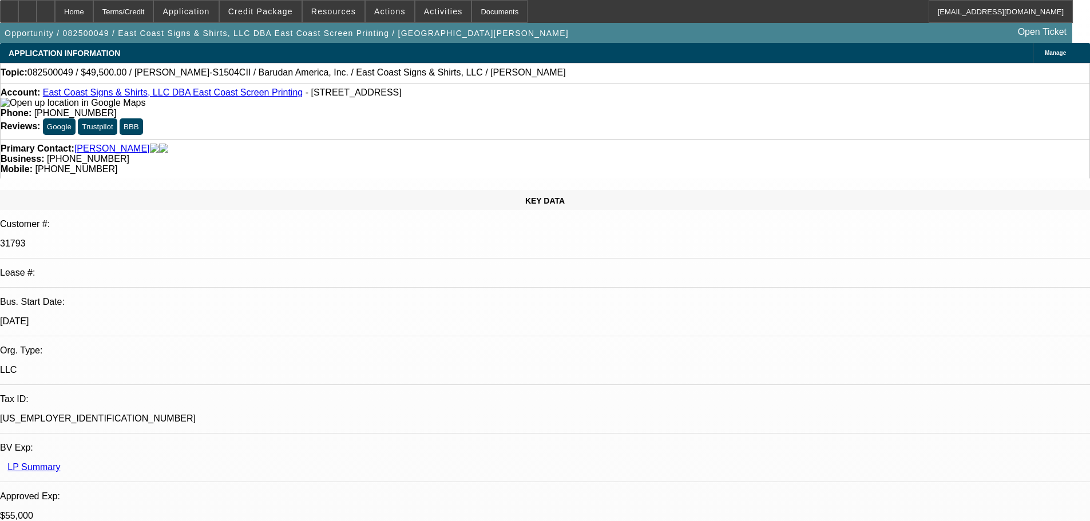
select select "0"
select select "2"
select select "0.1"
select select "4"
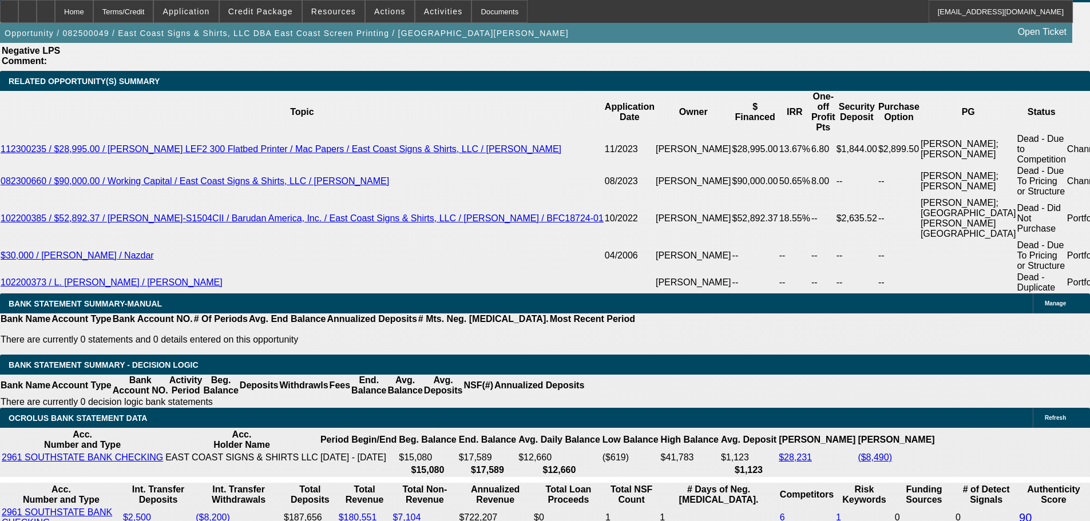
scroll to position [1831, 0]
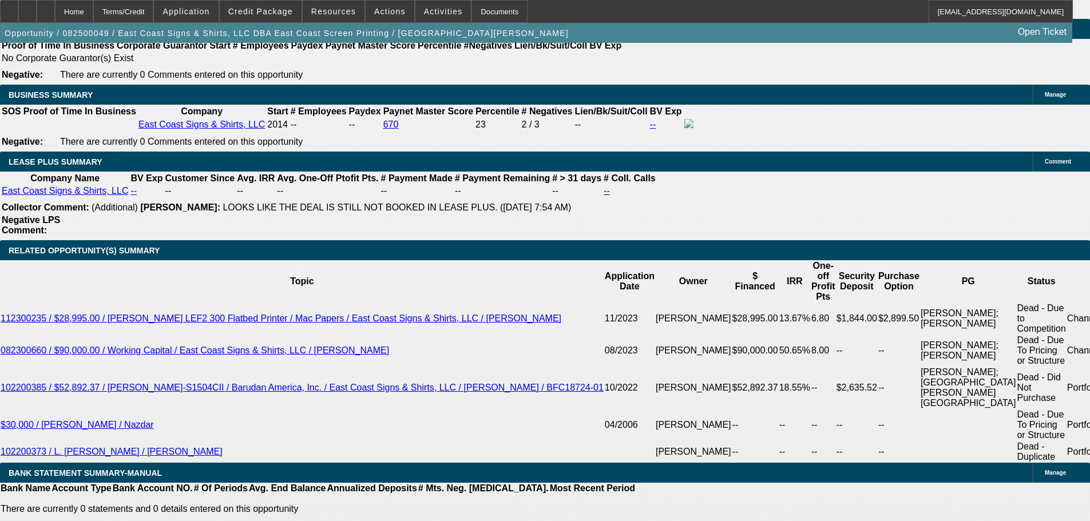
radio input "true"
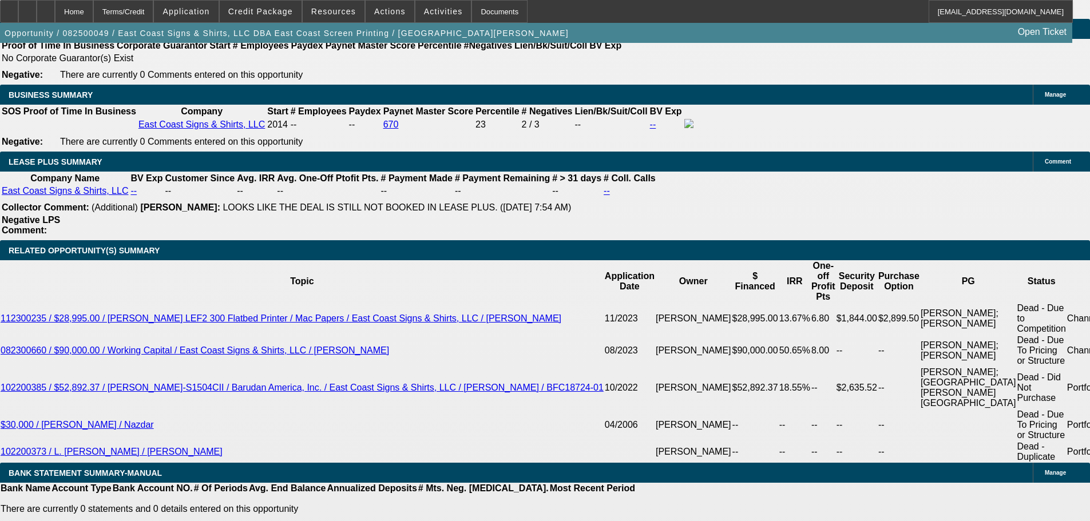
type textarea "Barudan said once gets PO, ship out following day. Trucking company needs 3 day…"
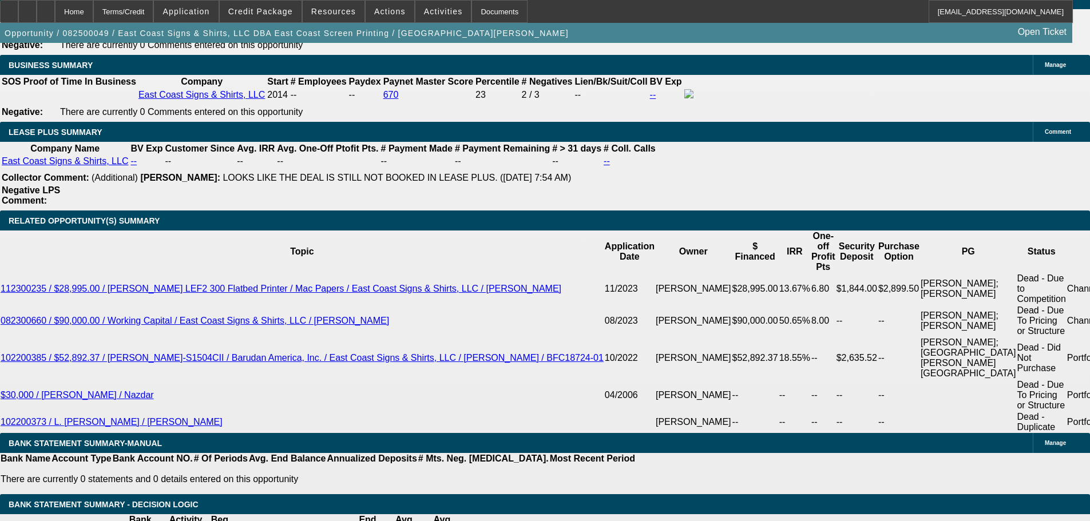
scroll to position [1888, 0]
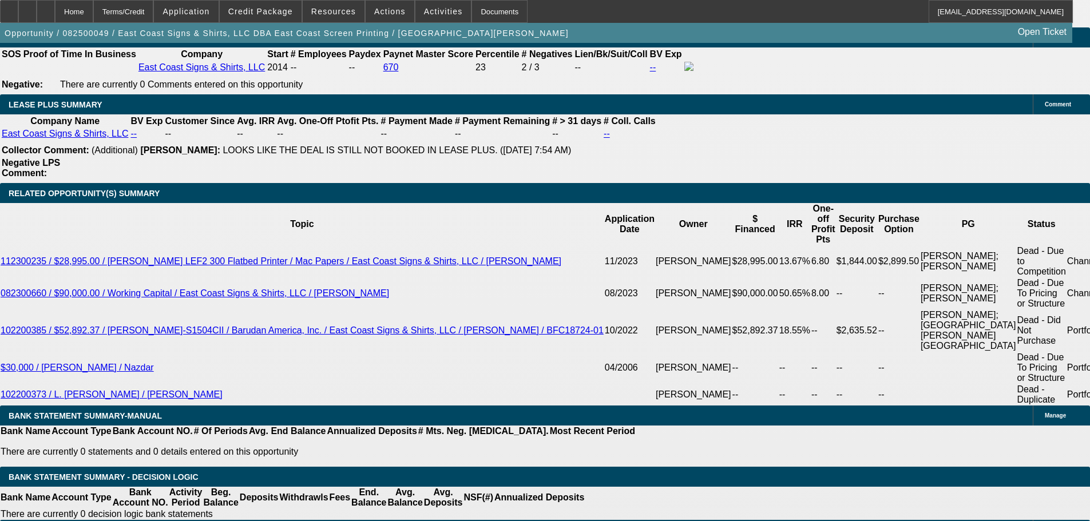
radio input "true"
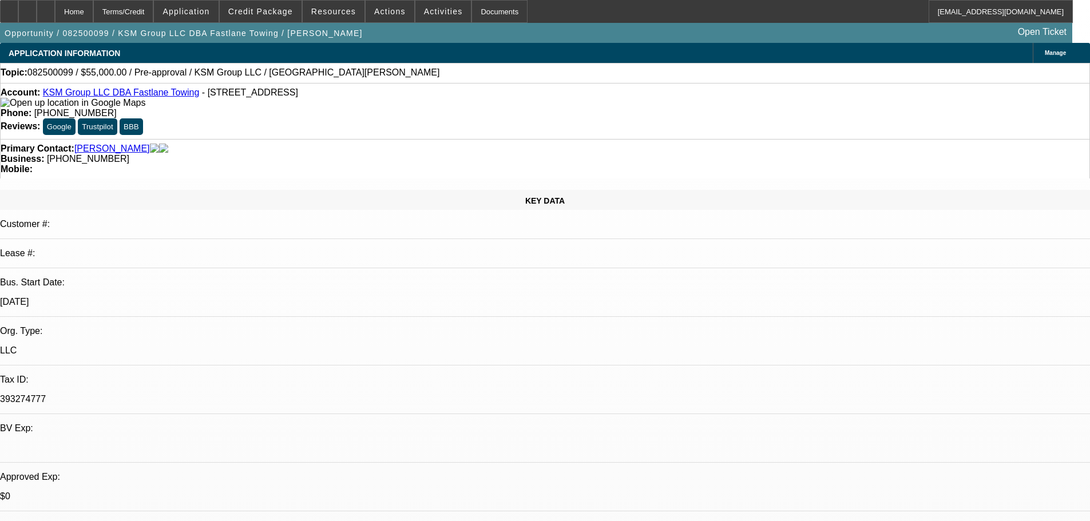
select select "0"
select select "2"
select select "0.1"
select select "4"
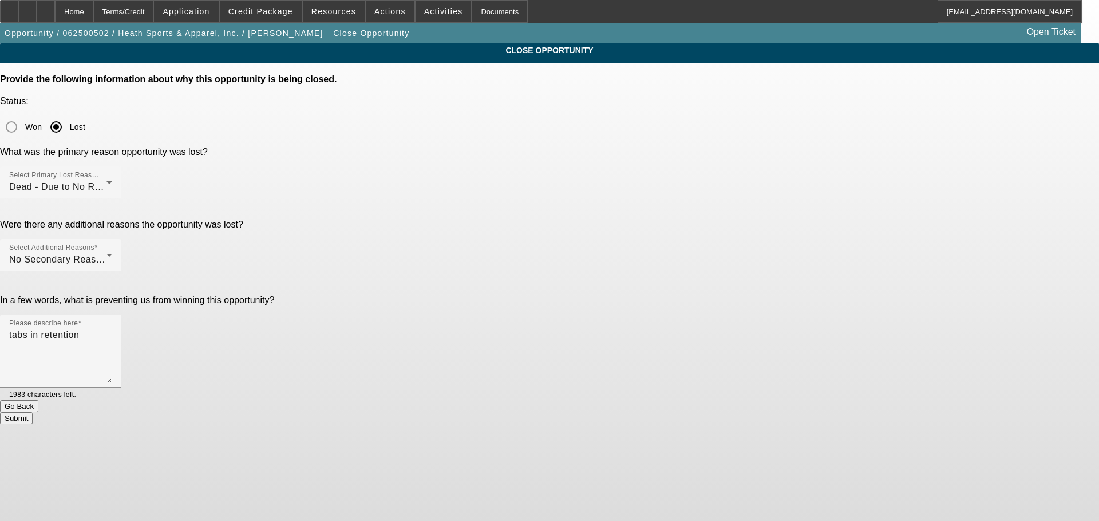
click at [153, 275] on app-close-opportunity "CLOSE OPPORTUNITY Provide the following information about why this opportunity …" at bounding box center [549, 234] width 1099 height 382
click at [156, 255] on span "No Secondary Reason To Provide" at bounding box center [82, 260] width 146 height 10
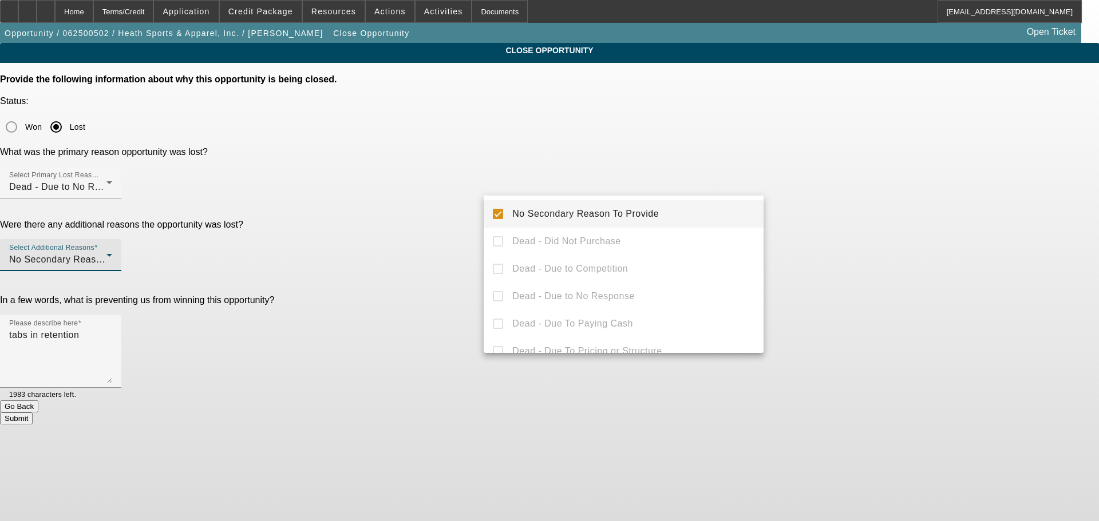
click at [624, 97] on div at bounding box center [549, 260] width 1099 height 521
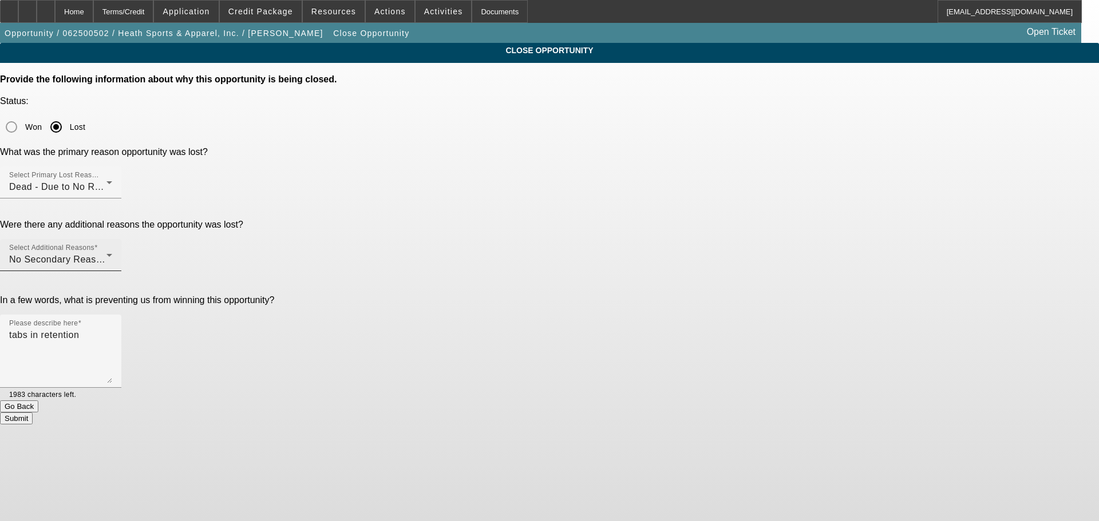
click at [112, 239] on div "Select Additional Reasons No Secondary Reason To Provide" at bounding box center [60, 255] width 103 height 32
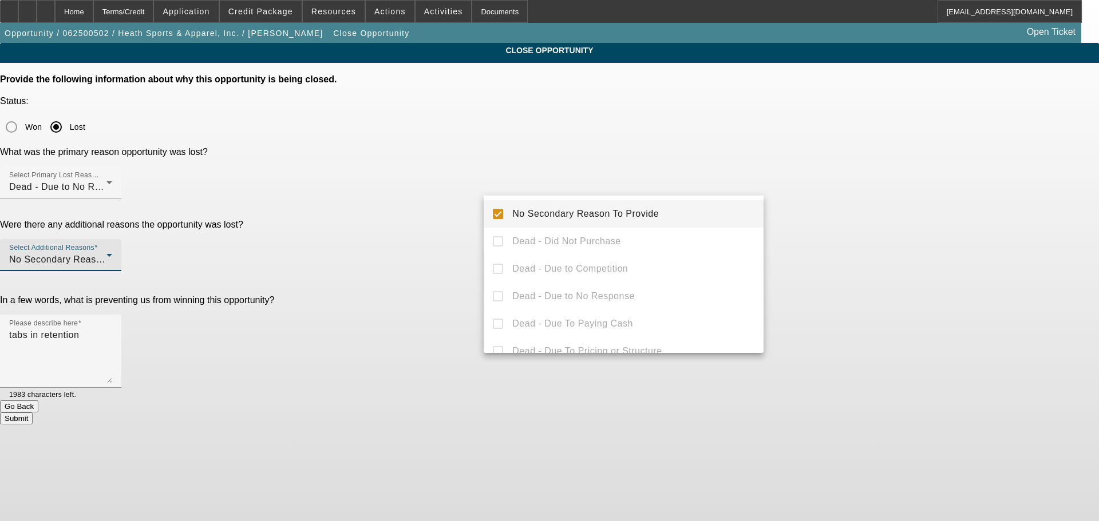
click at [496, 215] on mat-pseudo-checkbox at bounding box center [498, 214] width 10 height 10
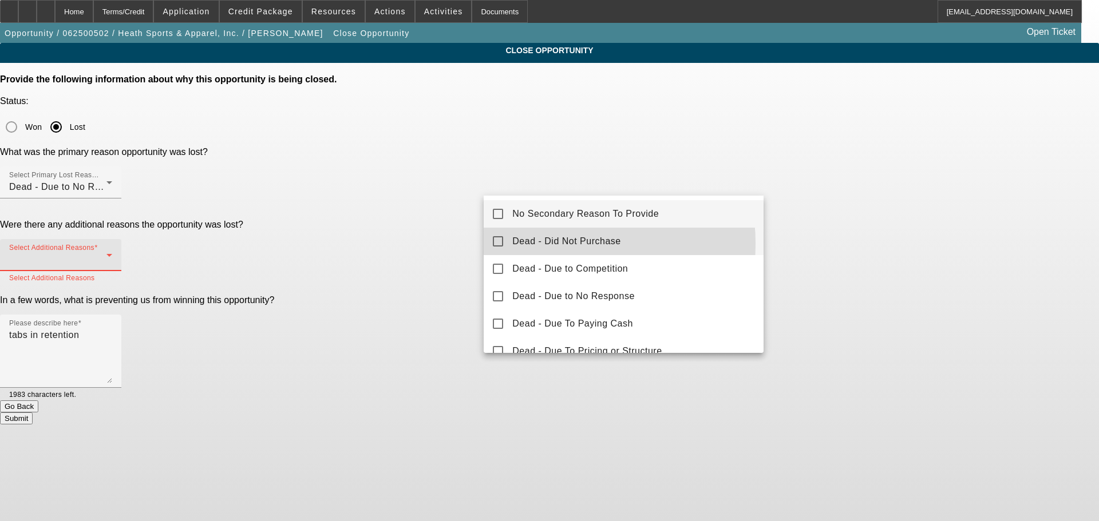
click at [535, 244] on span "Dead - Did Not Purchase" at bounding box center [566, 242] width 108 height 14
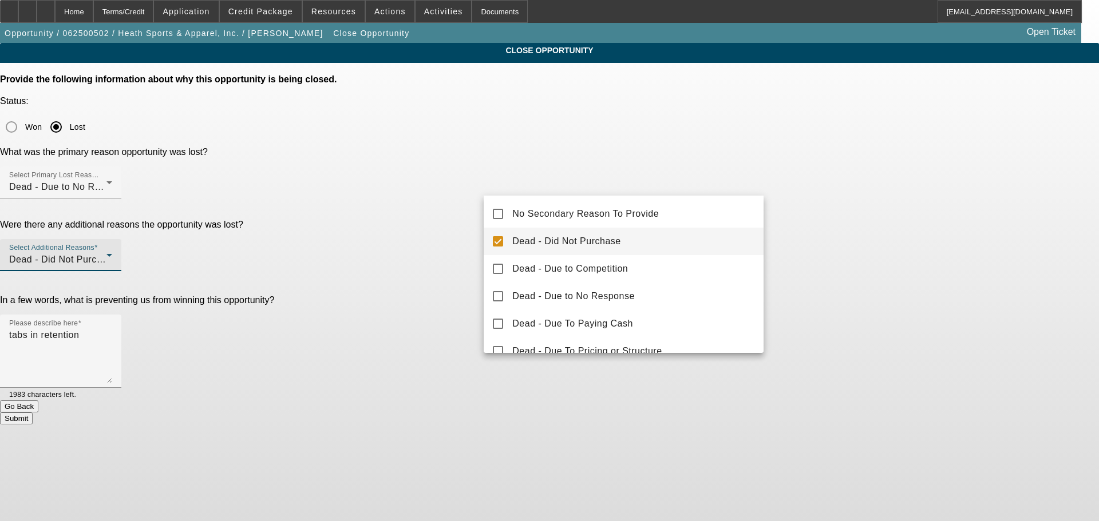
click at [450, 260] on div at bounding box center [549, 260] width 1099 height 521
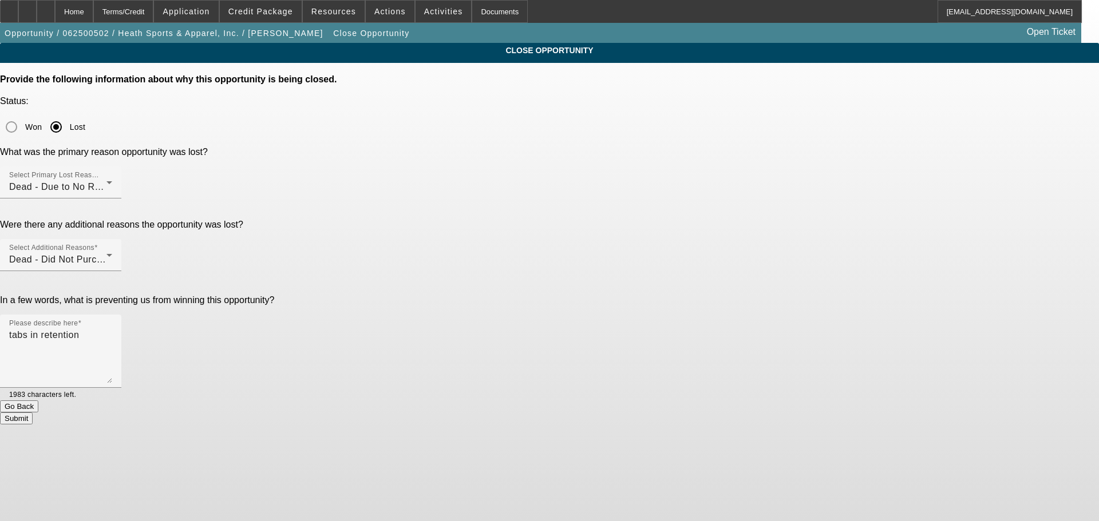
click at [33, 413] on button "Submit" at bounding box center [16, 419] width 33 height 12
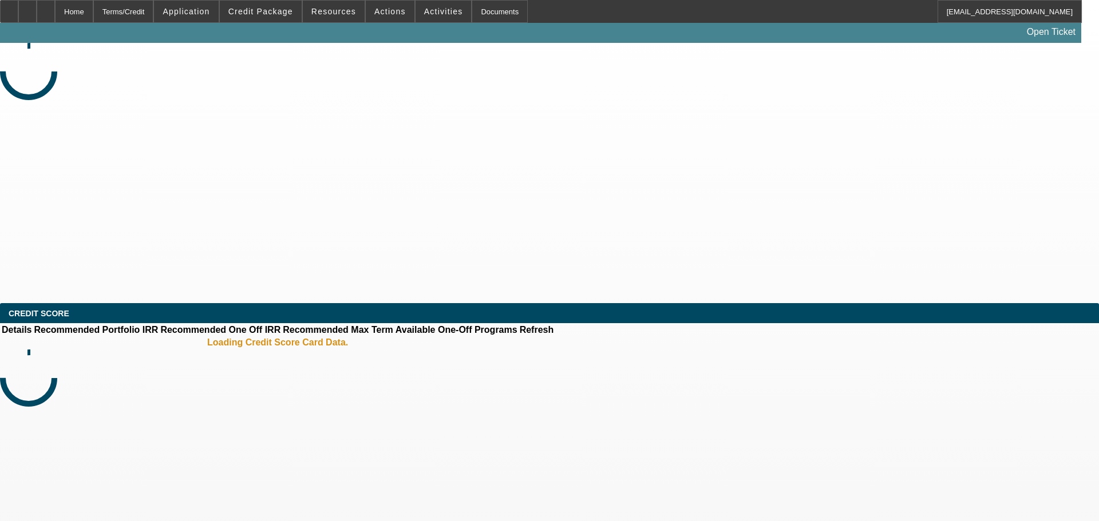
select select "0"
select select "2"
select select "0.1"
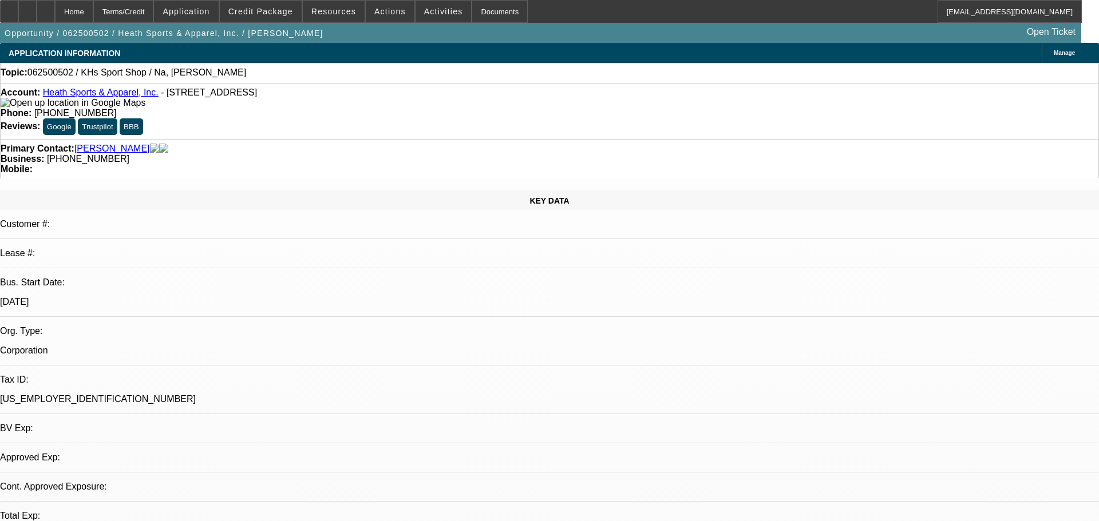
select select "1"
select select "2"
select select "4"
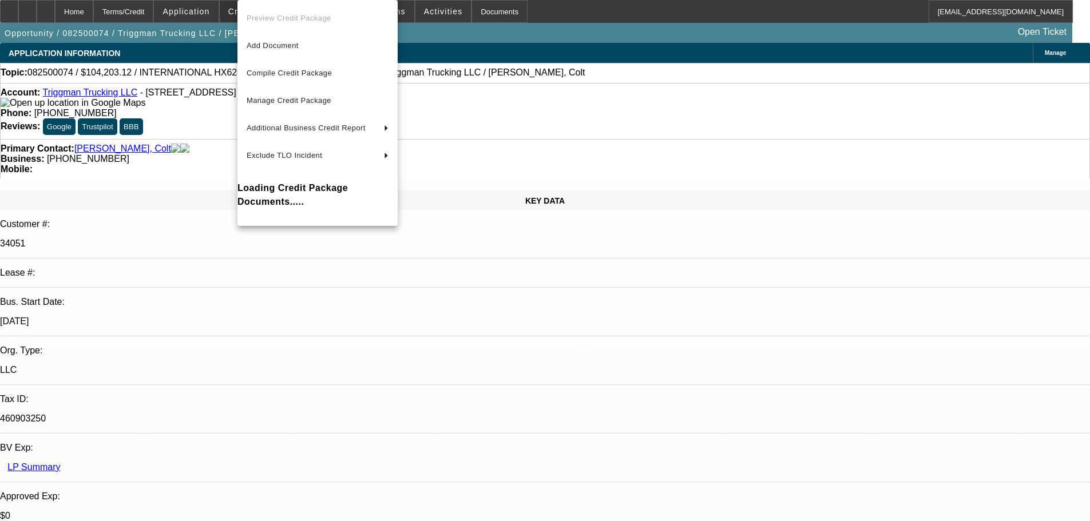
select select "0"
select select "2"
select select "0.1"
select select "4"
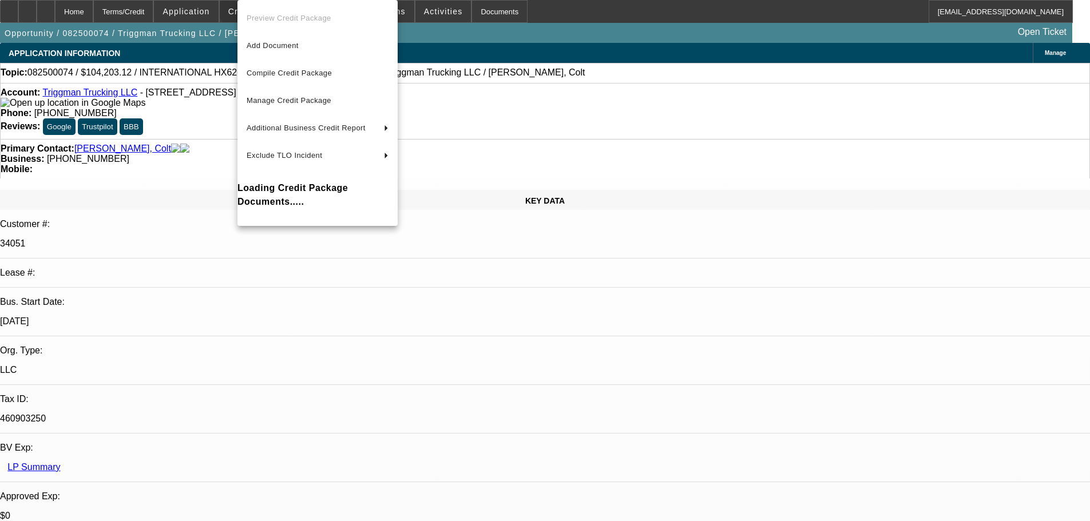
select select "0"
select select "2"
select select "0.1"
select select "4"
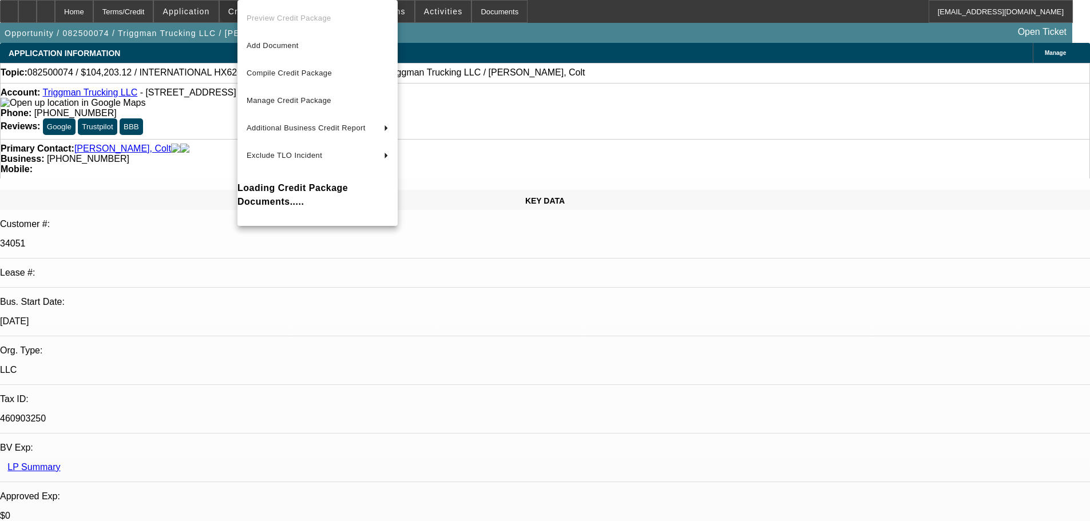
select select "0"
select select "2"
select select "0.1"
select select "4"
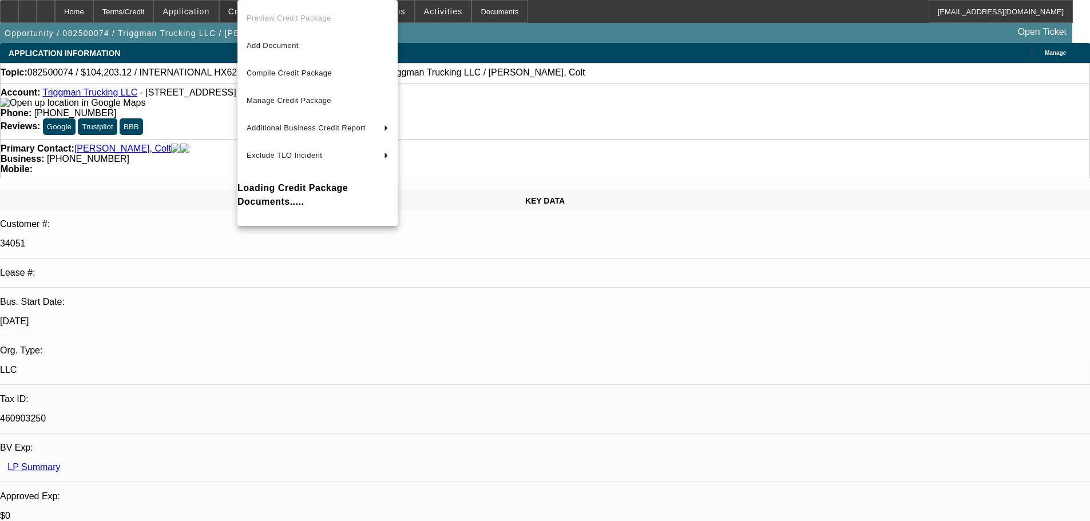
select select "0"
select select "2"
select select "0.1"
select select "4"
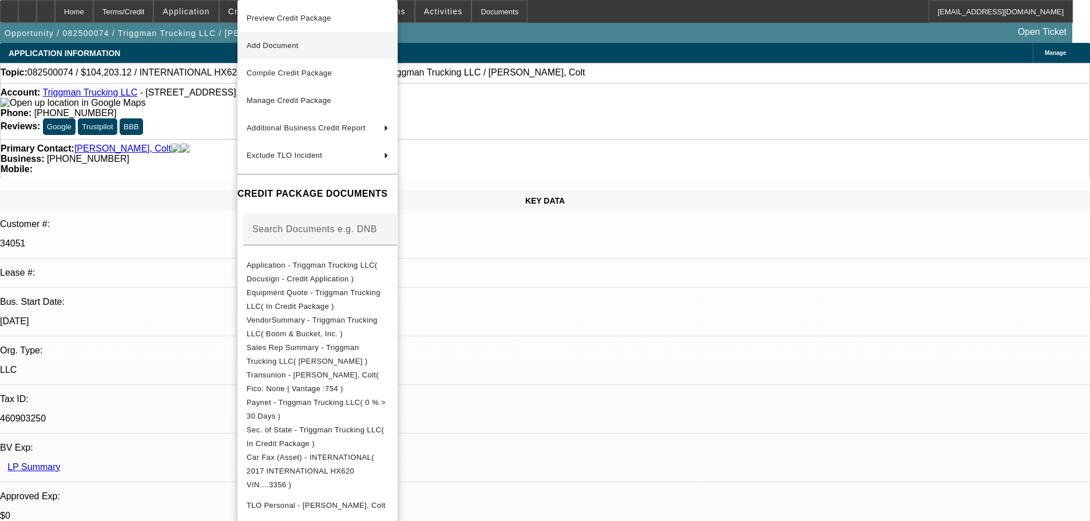
click at [290, 43] on span "Add Document" at bounding box center [273, 45] width 52 height 9
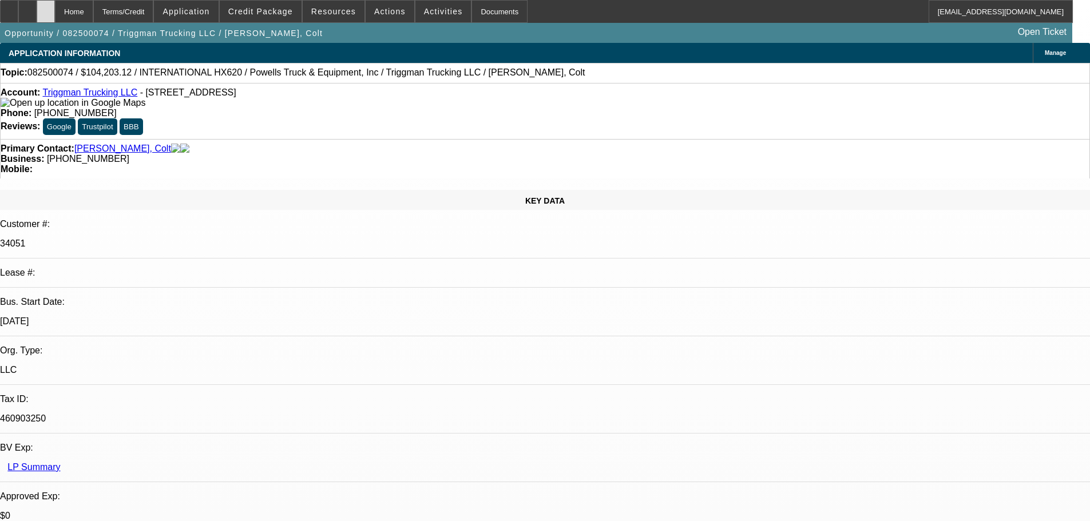
click at [55, 20] on div at bounding box center [46, 11] width 18 height 23
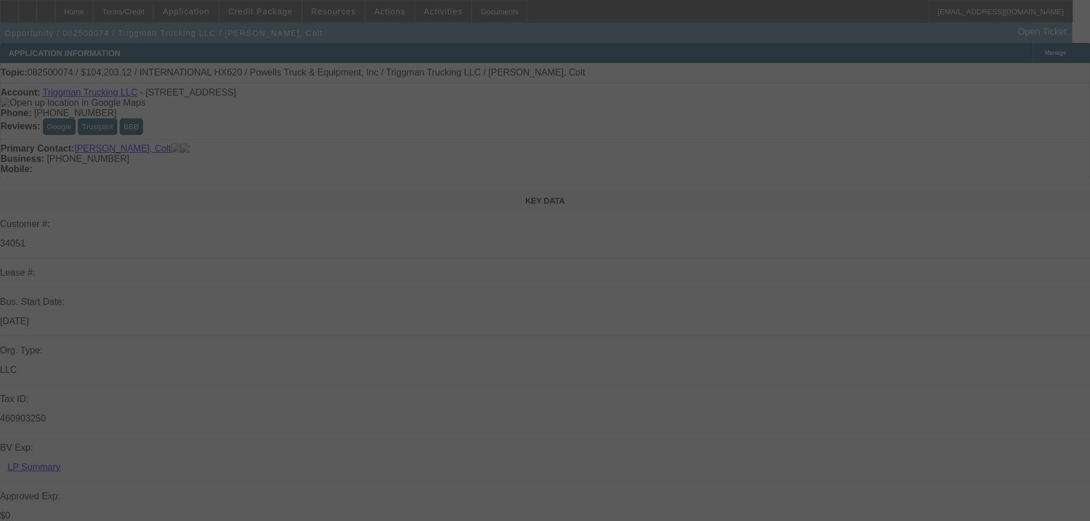
select select "0"
select select "2"
select select "0.1"
select select "4"
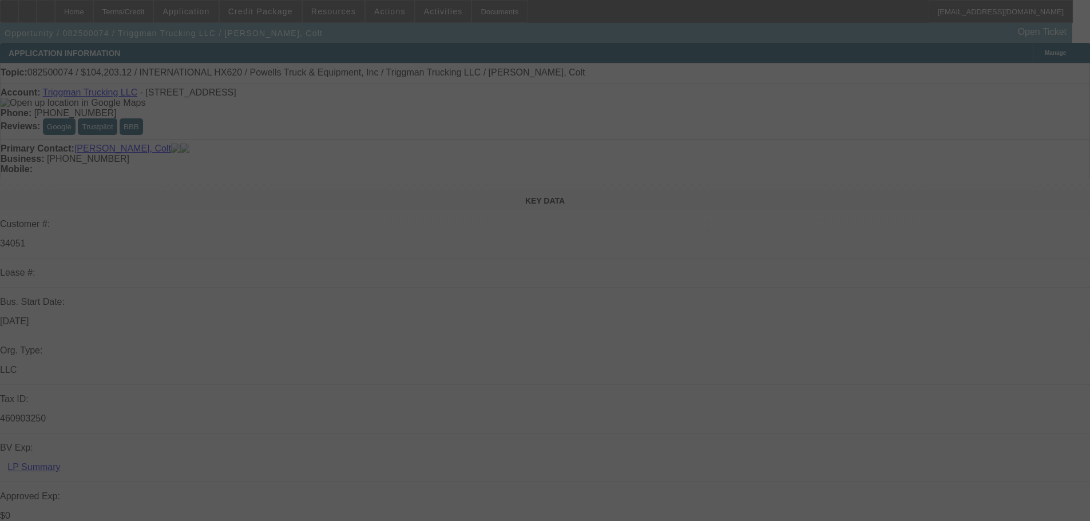
select select "0"
select select "2"
select select "0.1"
select select "4"
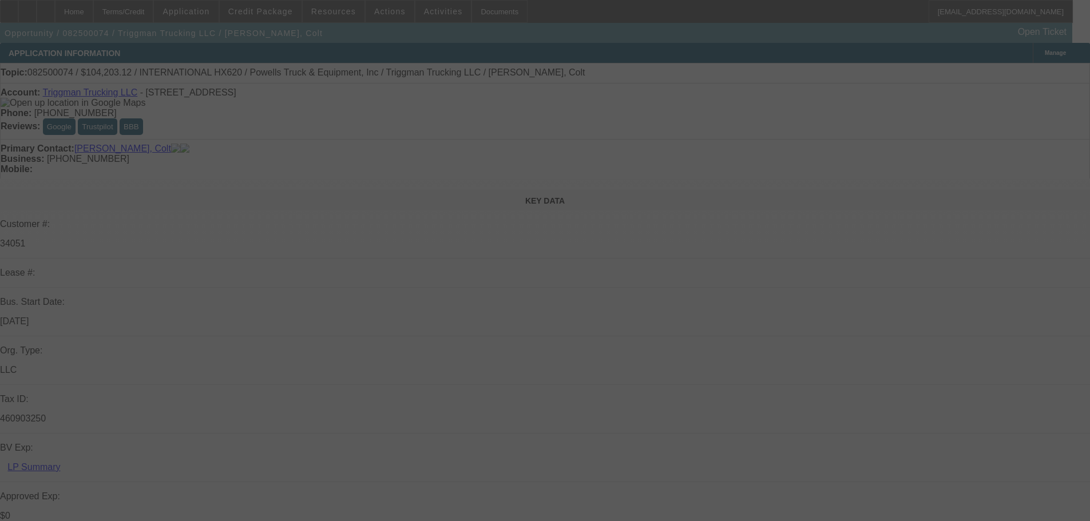
select select "0"
select select "2"
select select "0.1"
select select "4"
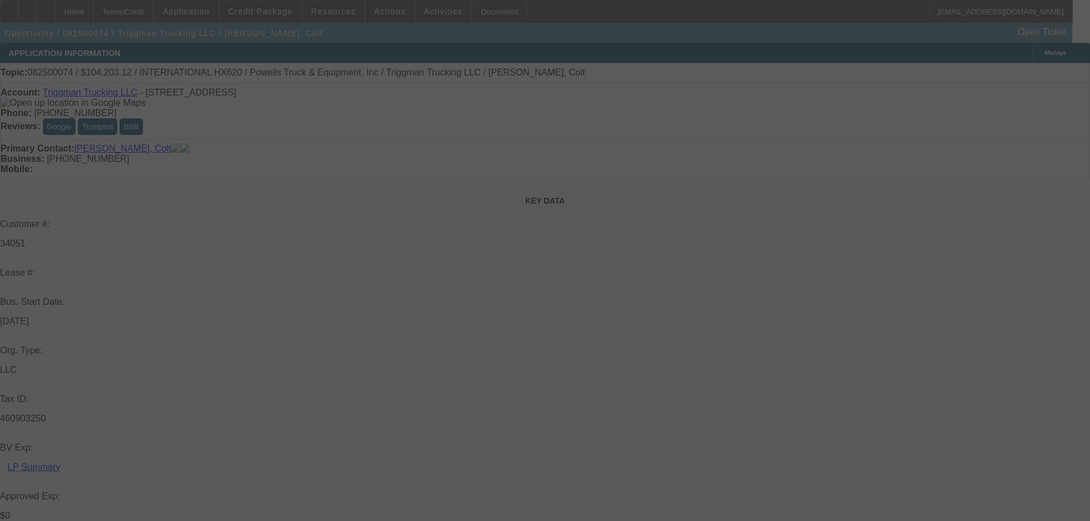
select select "0"
select select "2"
select select "0.1"
select select "4"
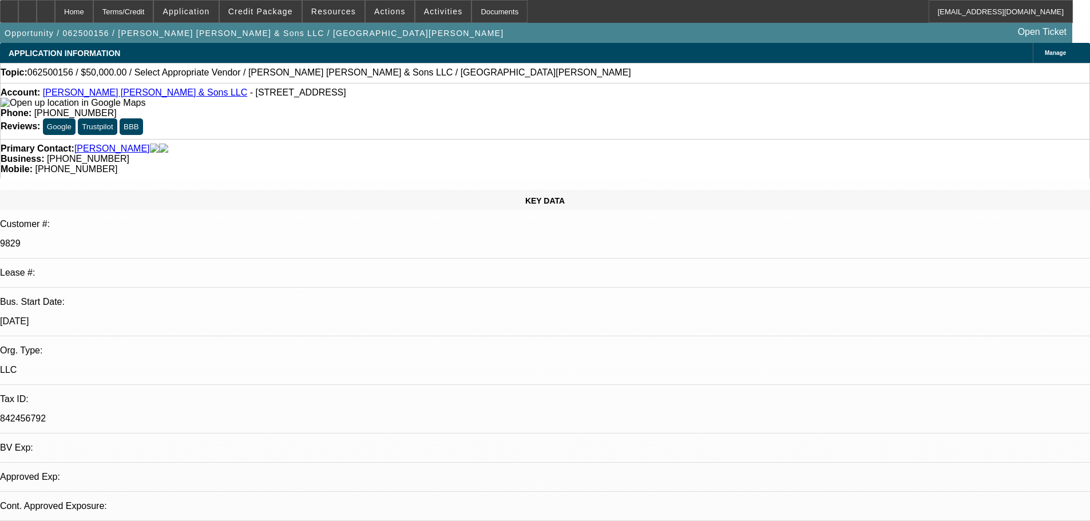
select select "0"
select select "2"
select select "0.1"
select select "4"
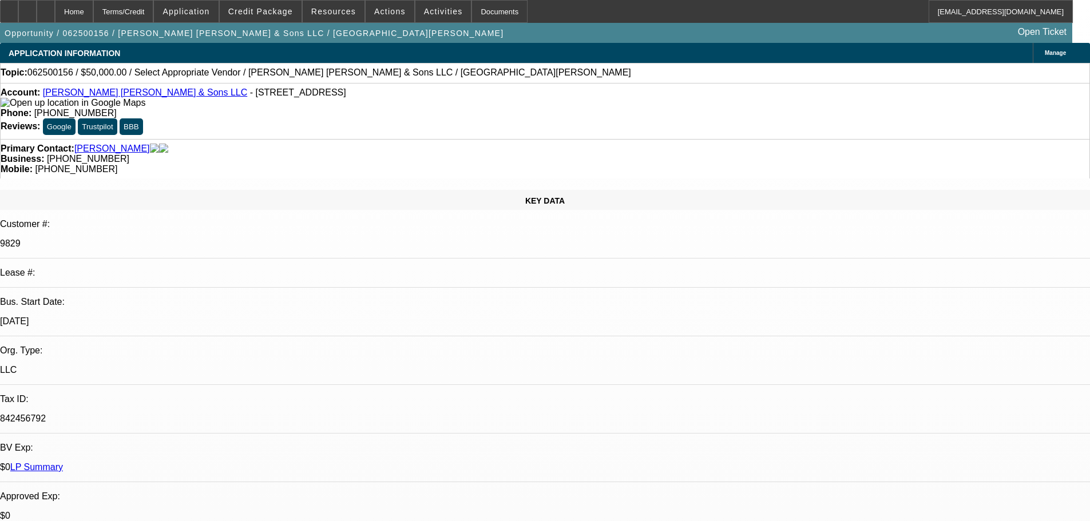
select select "0"
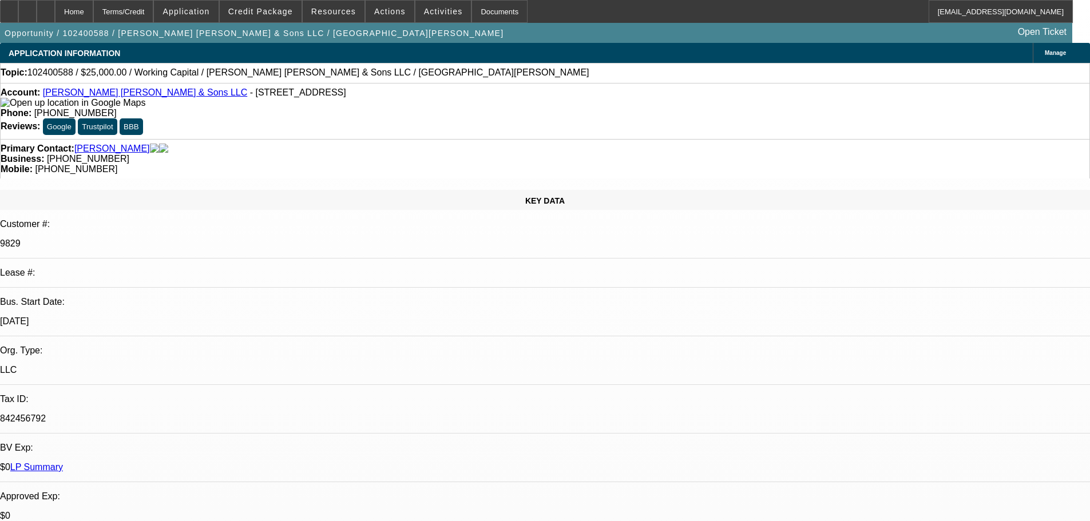
select select "0"
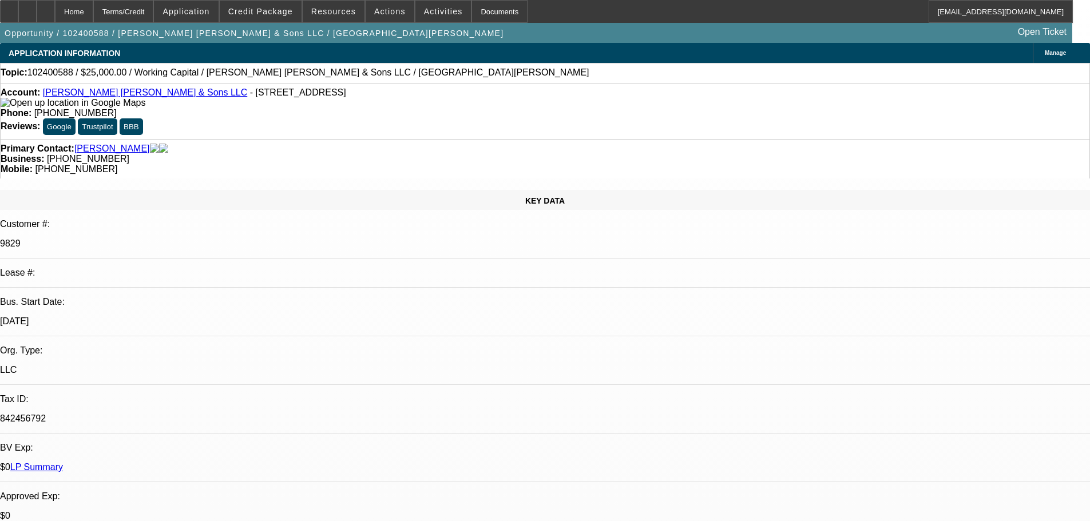
select select "0"
select select "1"
select select "2"
select select "6"
select select "1"
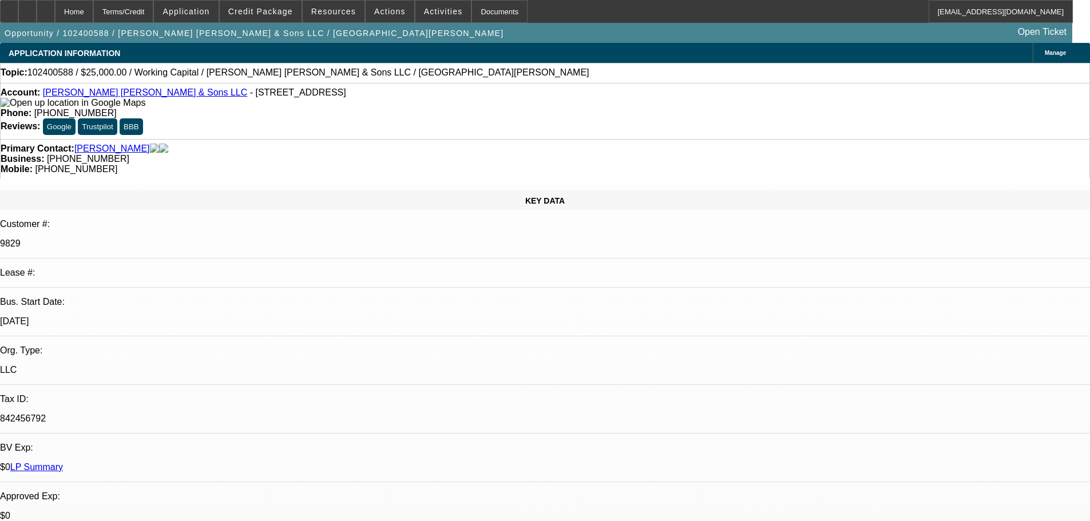
select select "2"
select select "6"
select select "1"
select select "2"
select select "6"
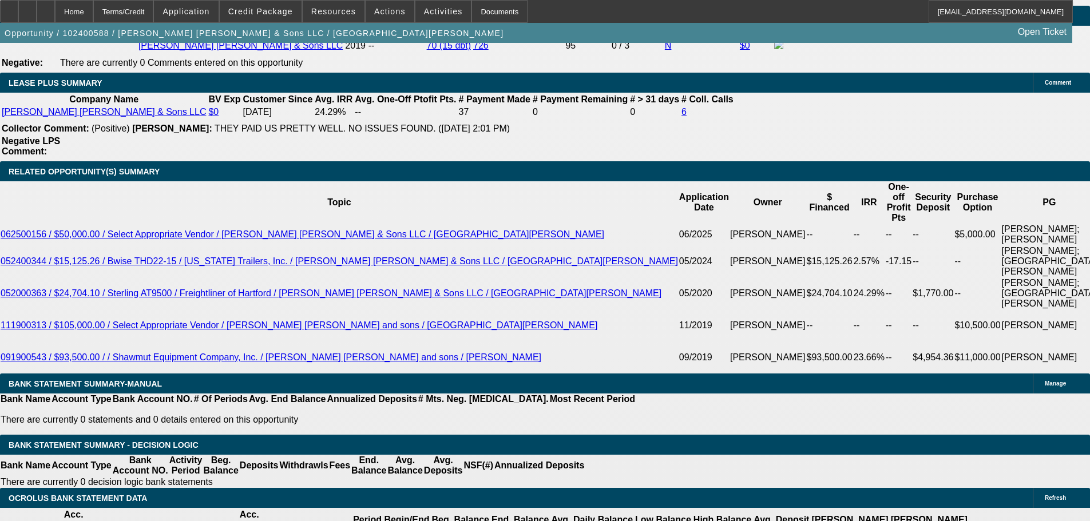
scroll to position [286, 0]
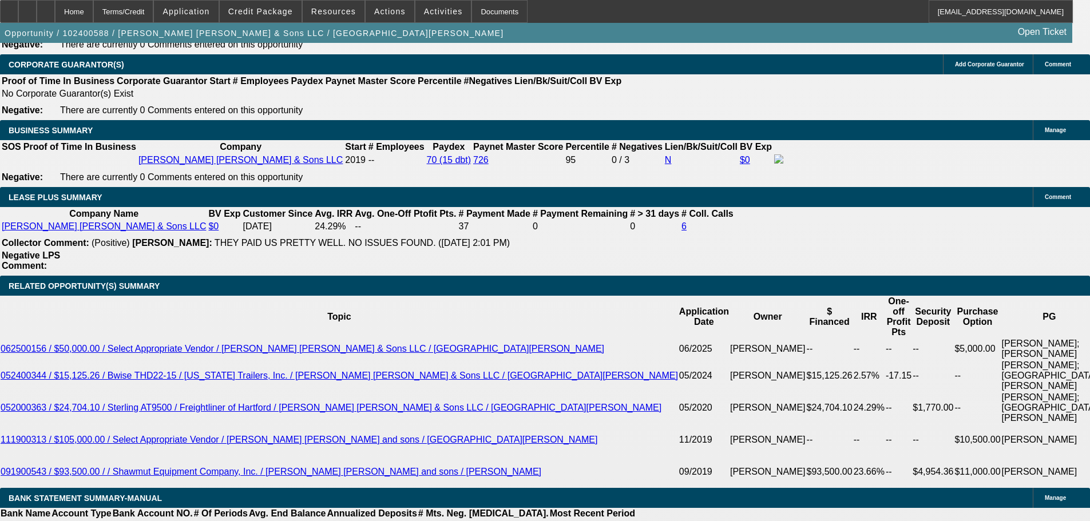
scroll to position [0, 0]
radio input "true"
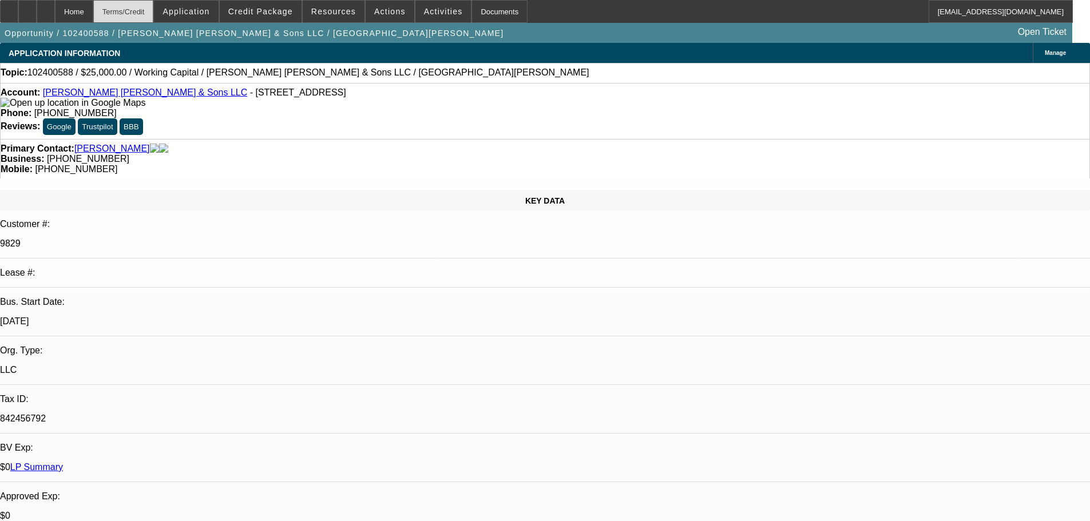
type textarea "$100k owed"
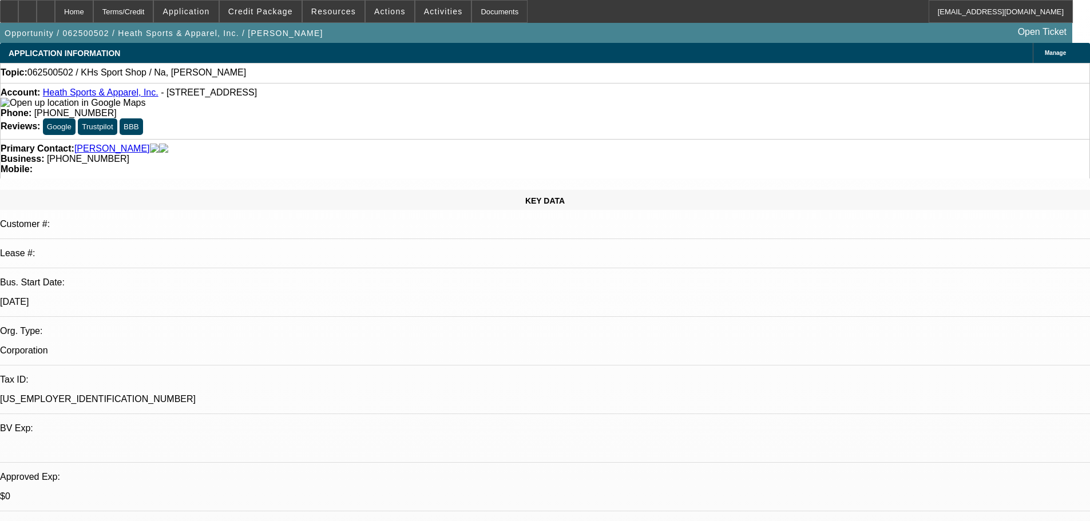
select select "0"
select select "2"
select select "0.1"
select select "4"
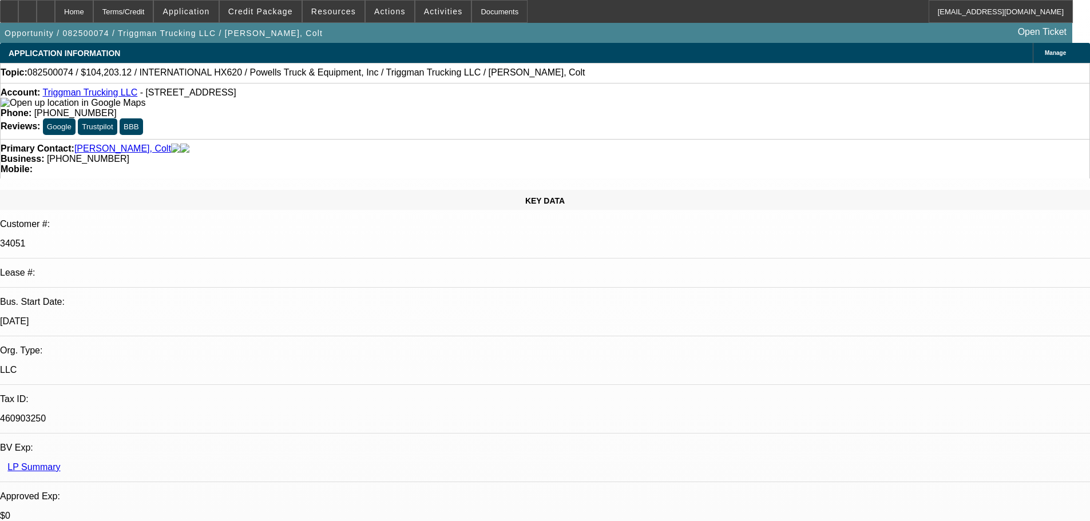
select select "0"
select select "2"
select select "0.1"
select select "4"
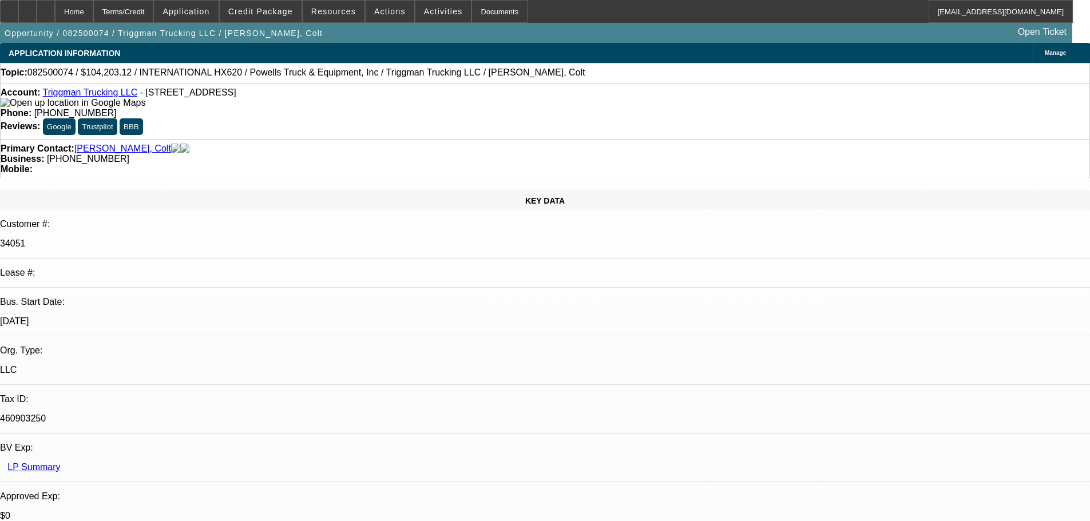
select select "0"
select select "2"
select select "0.1"
select select "4"
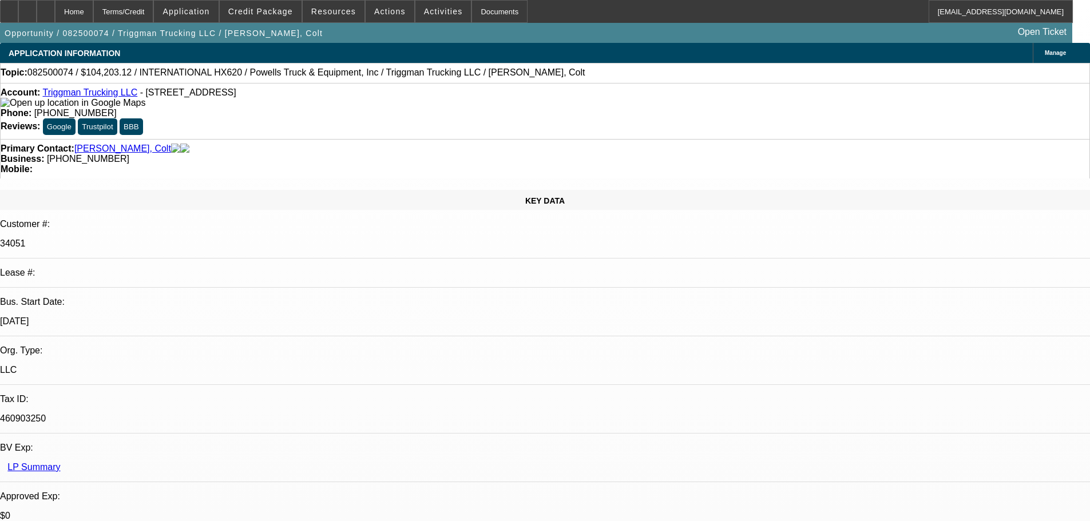
select select "0"
select select "2"
select select "0.1"
select select "4"
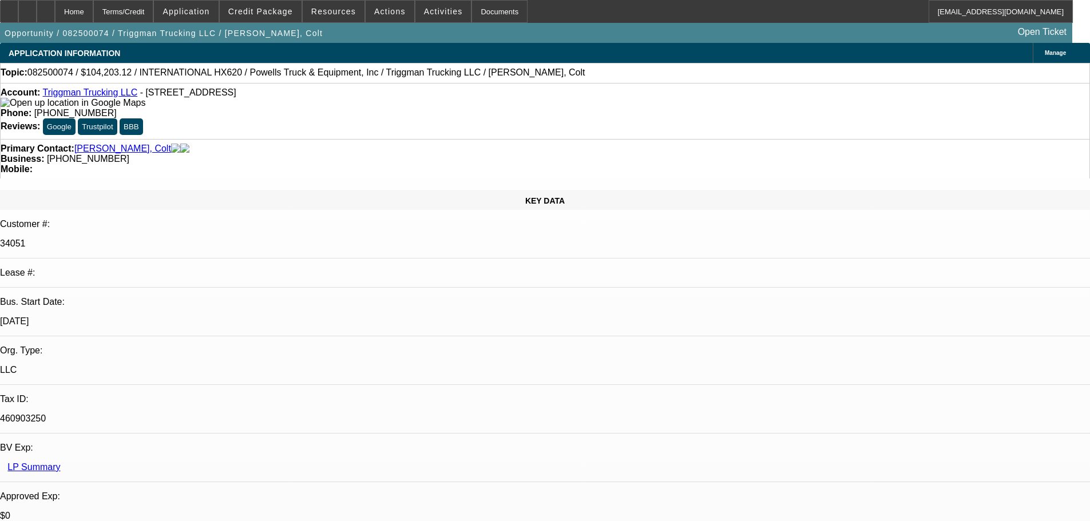
select select "0"
select select "2"
select select "0.1"
select select "4"
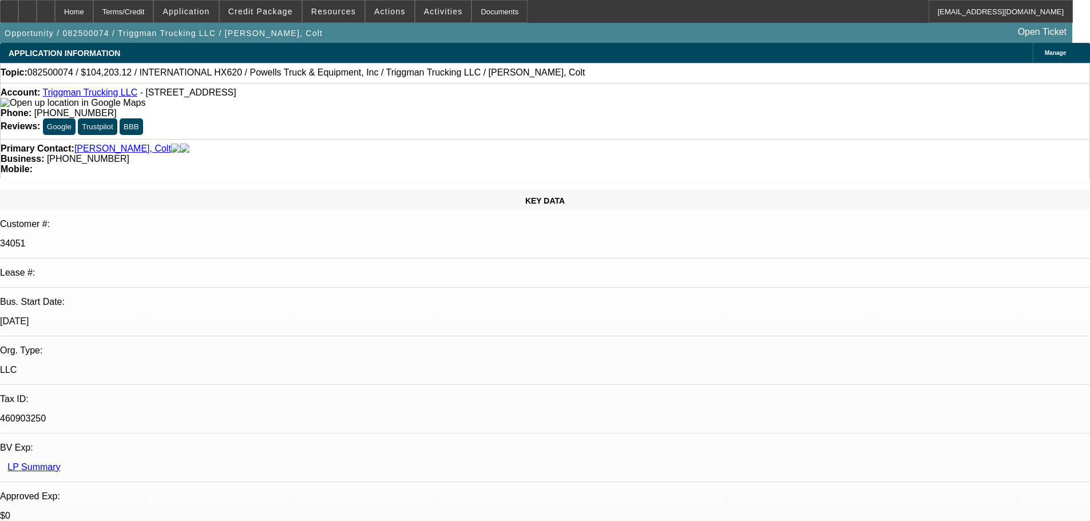
click at [55, 13] on div at bounding box center [46, 11] width 18 height 23
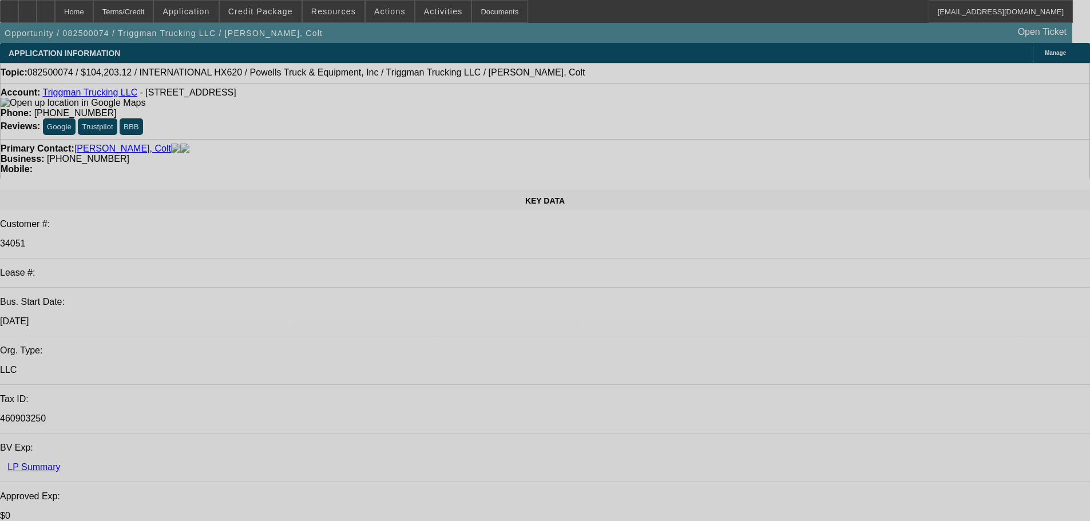
select select "0"
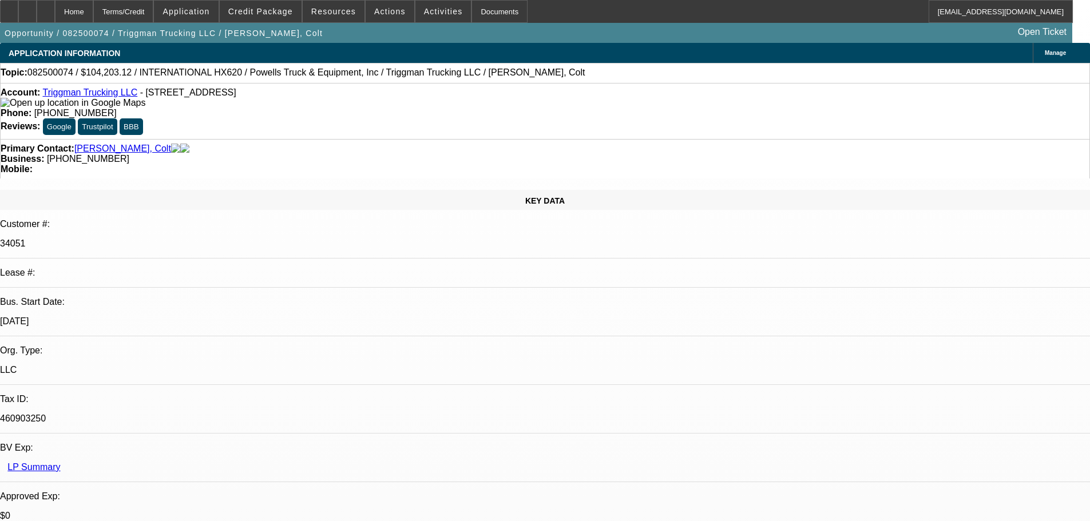
select select "0"
select select "0.1"
select select "0"
select select "0.1"
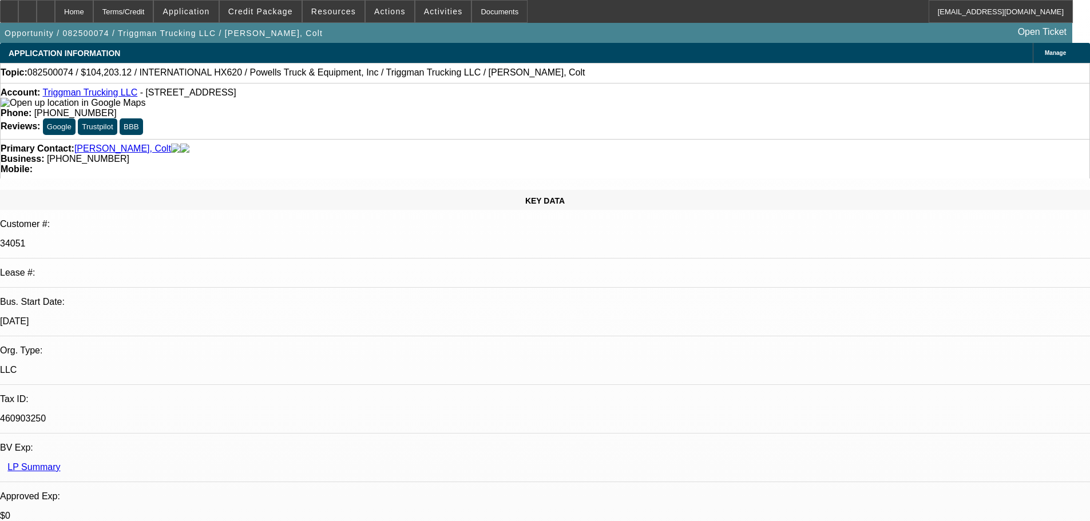
select select "0"
select select "0.1"
select select "0"
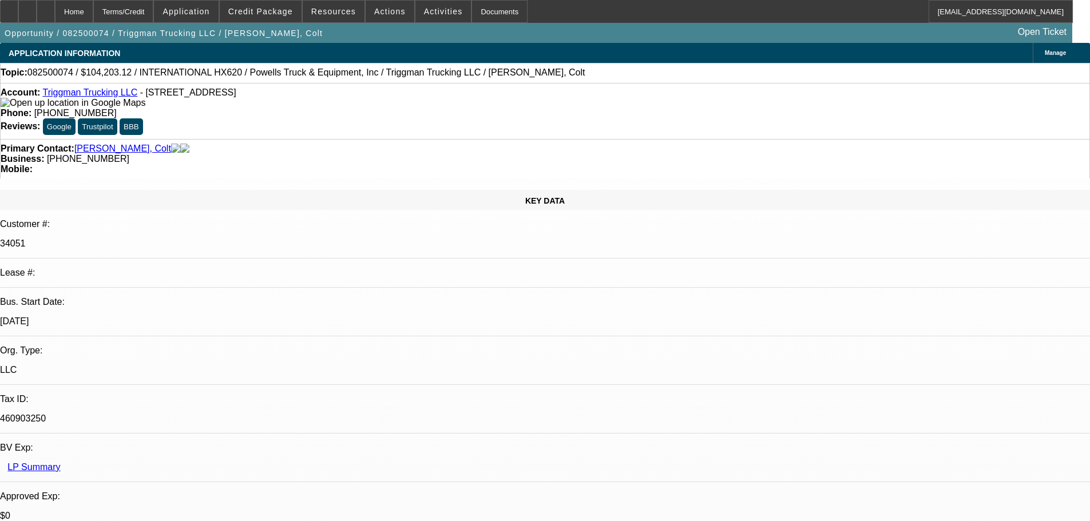
select select "0.1"
select select "1"
select select "2"
select select "4"
select select "1"
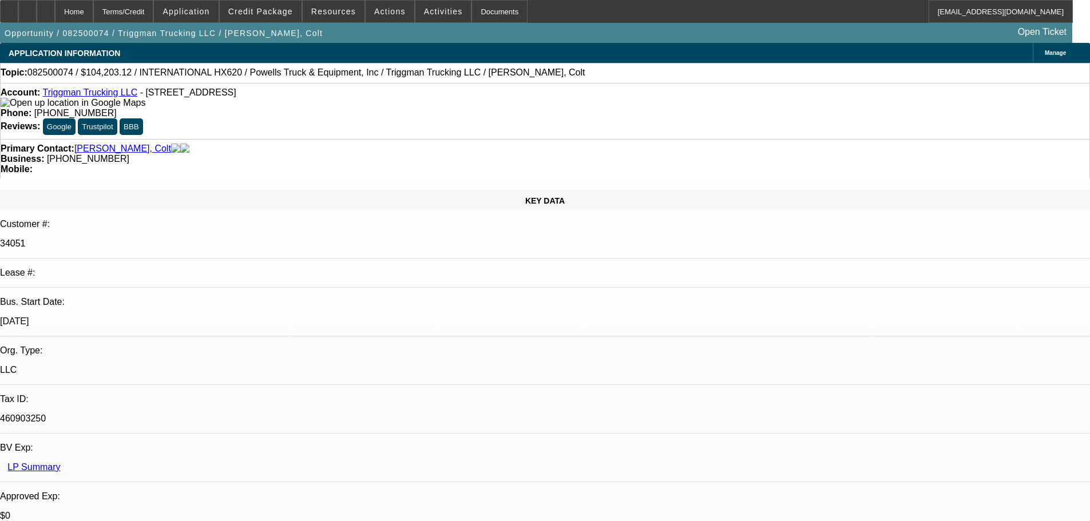
select select "2"
select select "4"
select select "1"
select select "2"
select select "4"
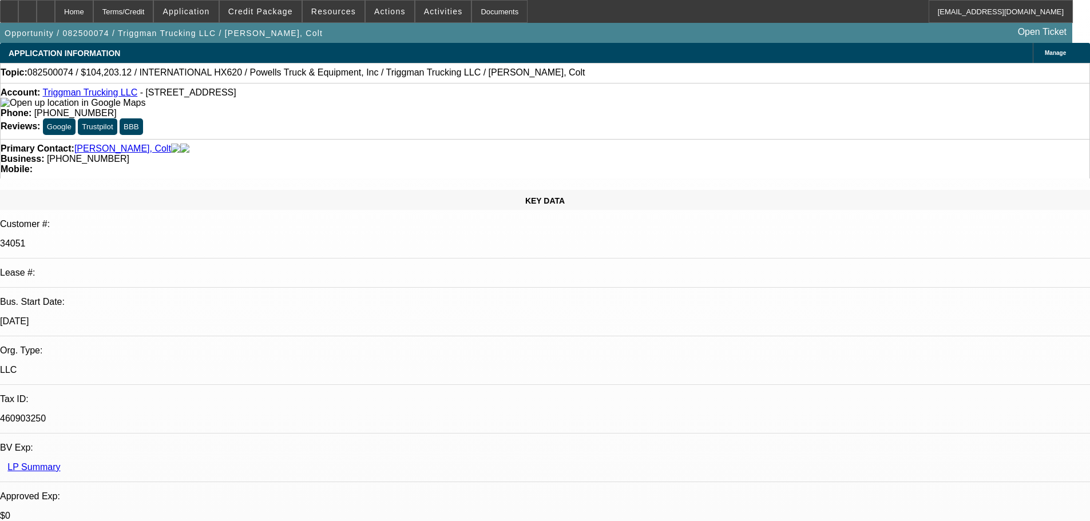
select select "1"
select select "2"
select select "4"
click at [845, 148] on button "reply_all Reply All" at bounding box center [854, 145] width 72 height 27
